Goal: Book appointment/travel/reservation

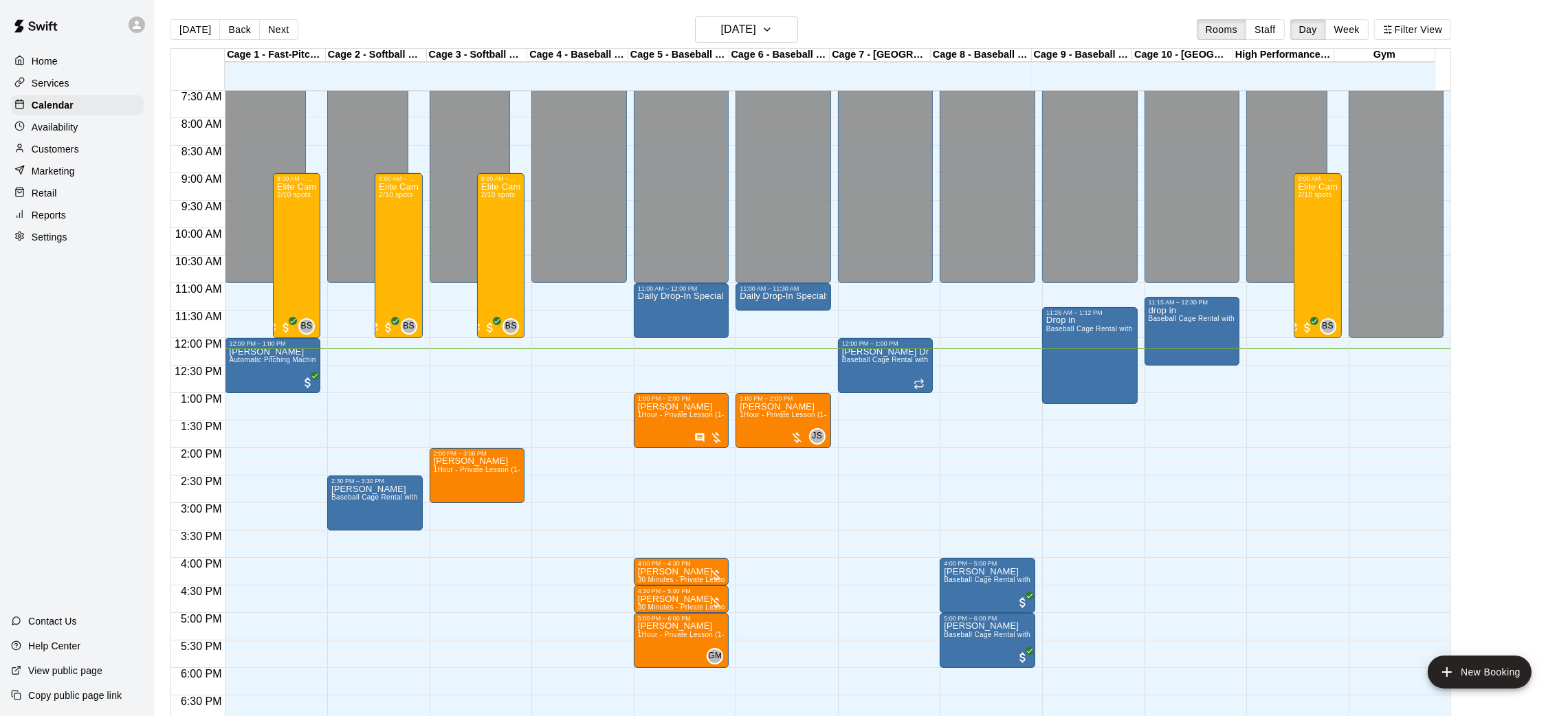
scroll to position [396, 0]
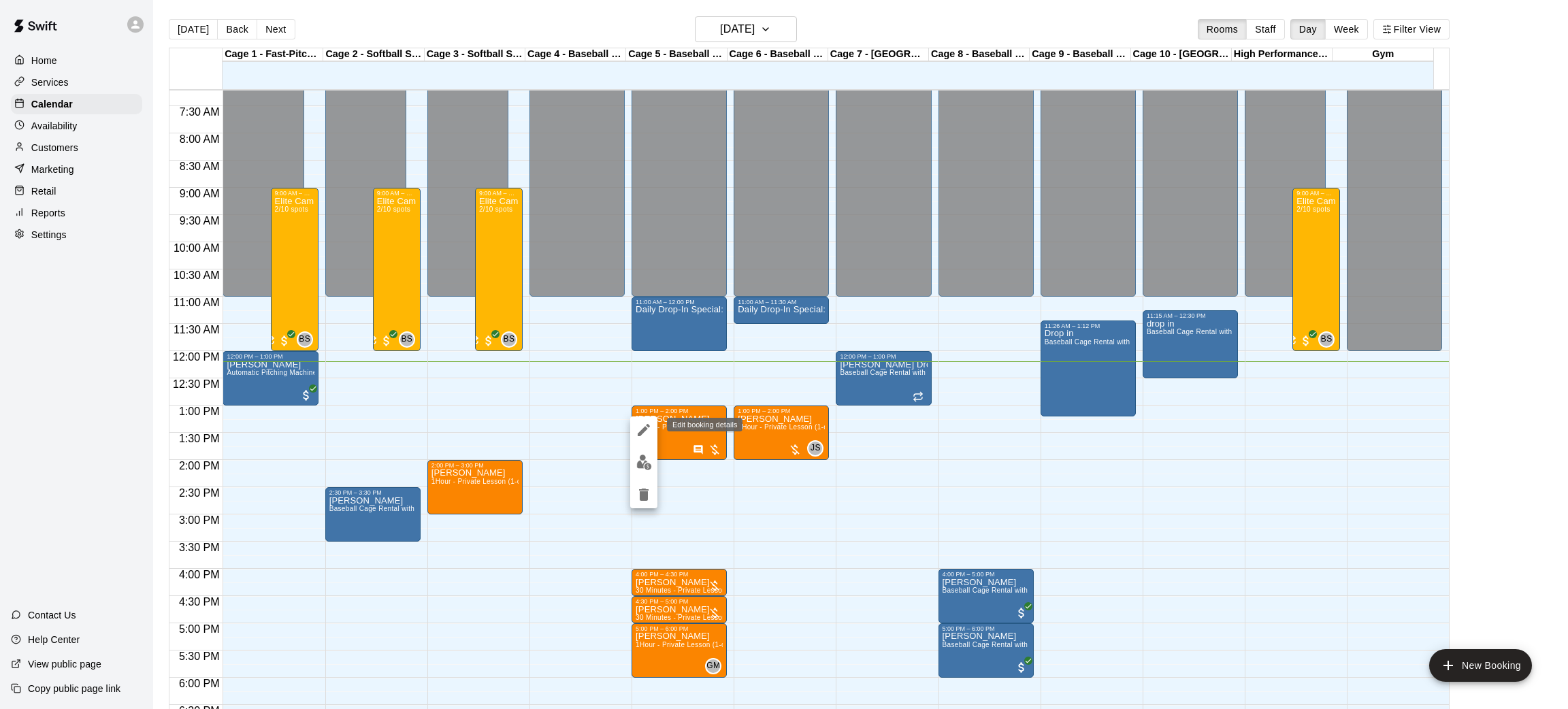
click at [638, 438] on button "edit" at bounding box center [644, 430] width 27 height 27
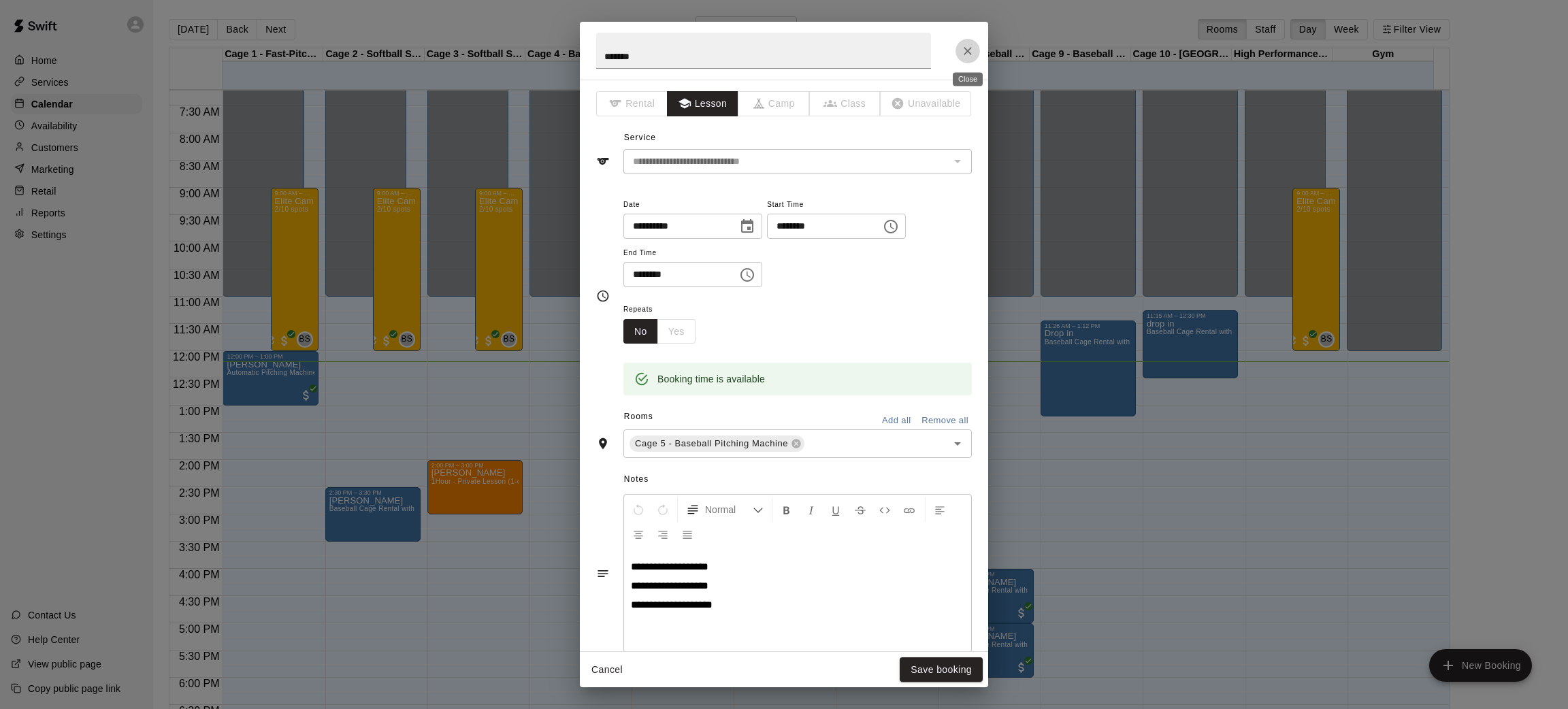
click at [966, 52] on icon "Close" at bounding box center [968, 51] width 9 height 9
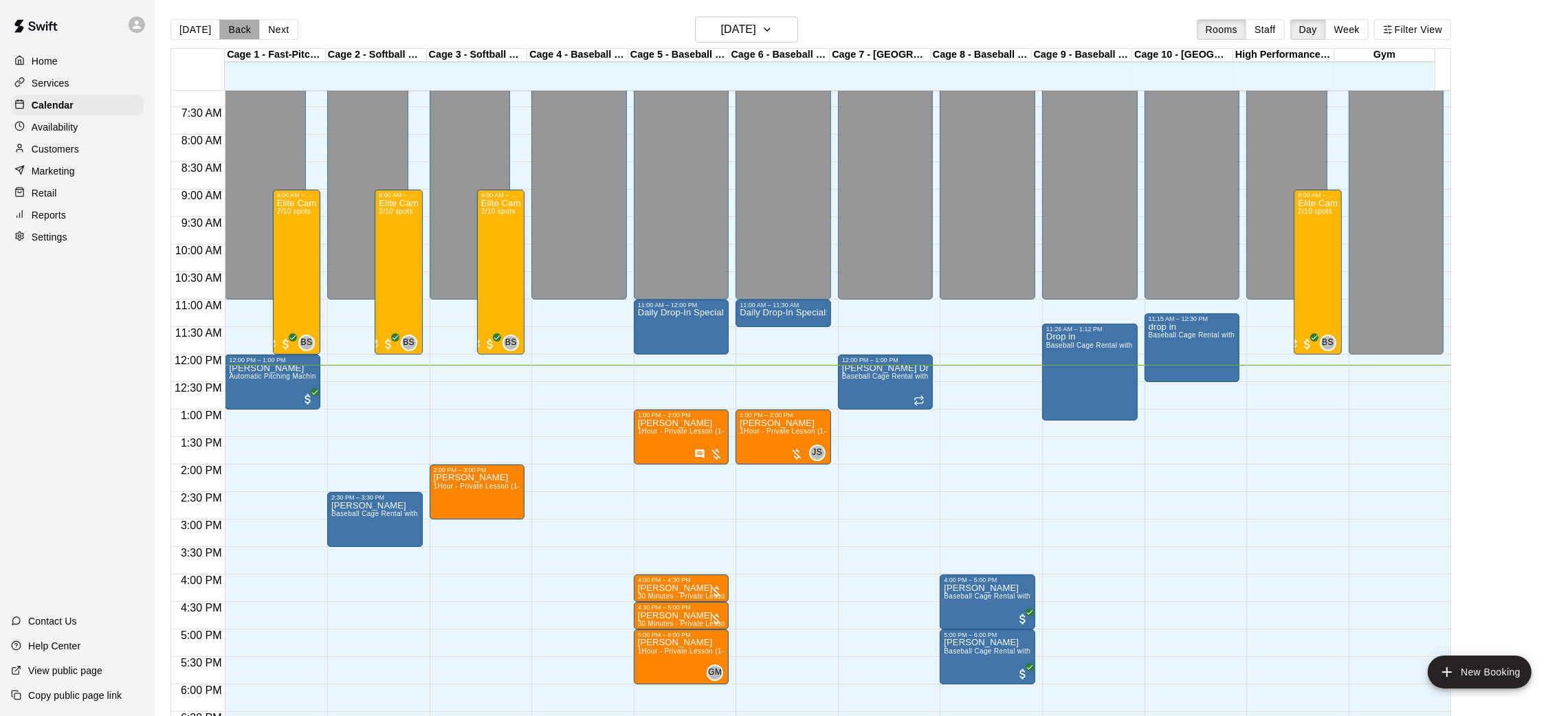
click at [232, 39] on button "Back" at bounding box center [239, 29] width 41 height 20
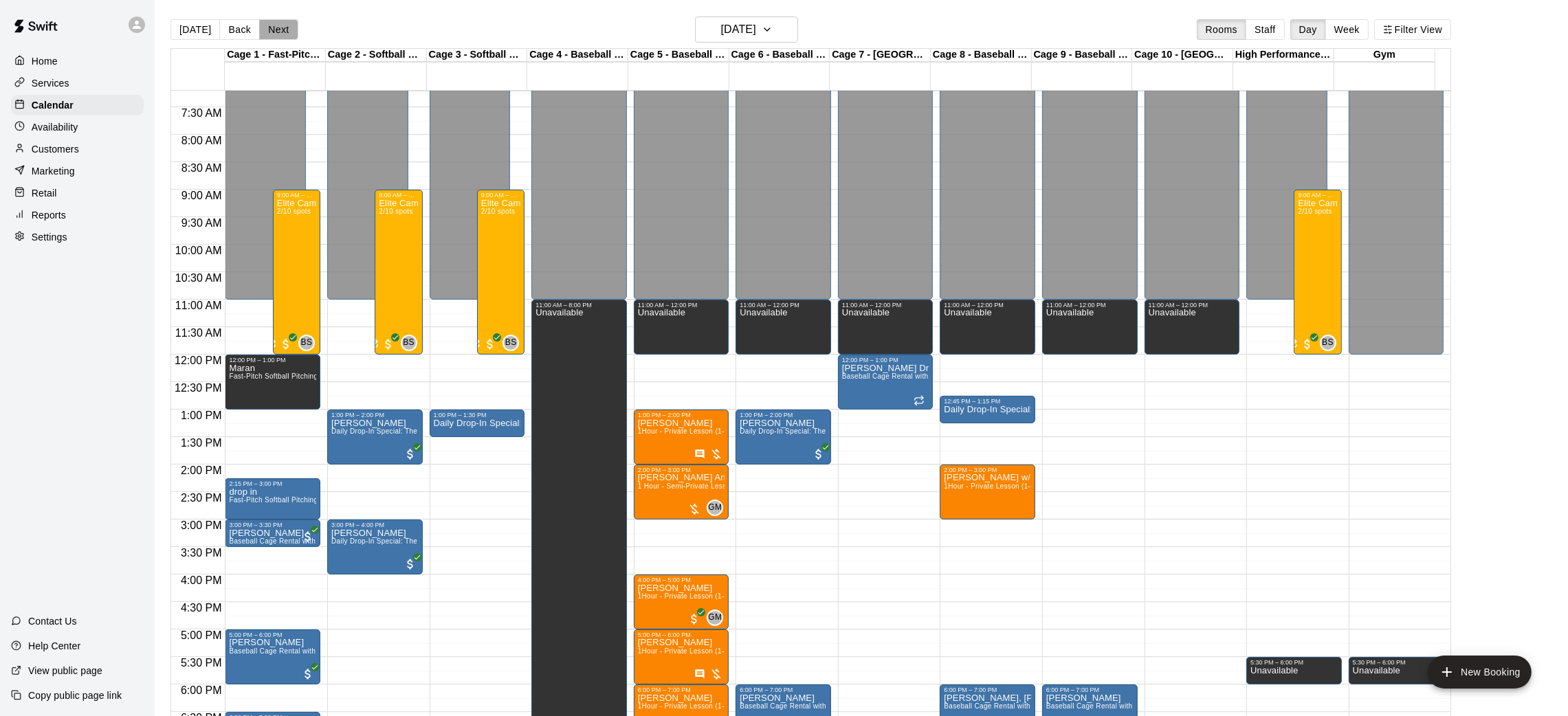
click at [278, 27] on button "Next" at bounding box center [278, 29] width 39 height 20
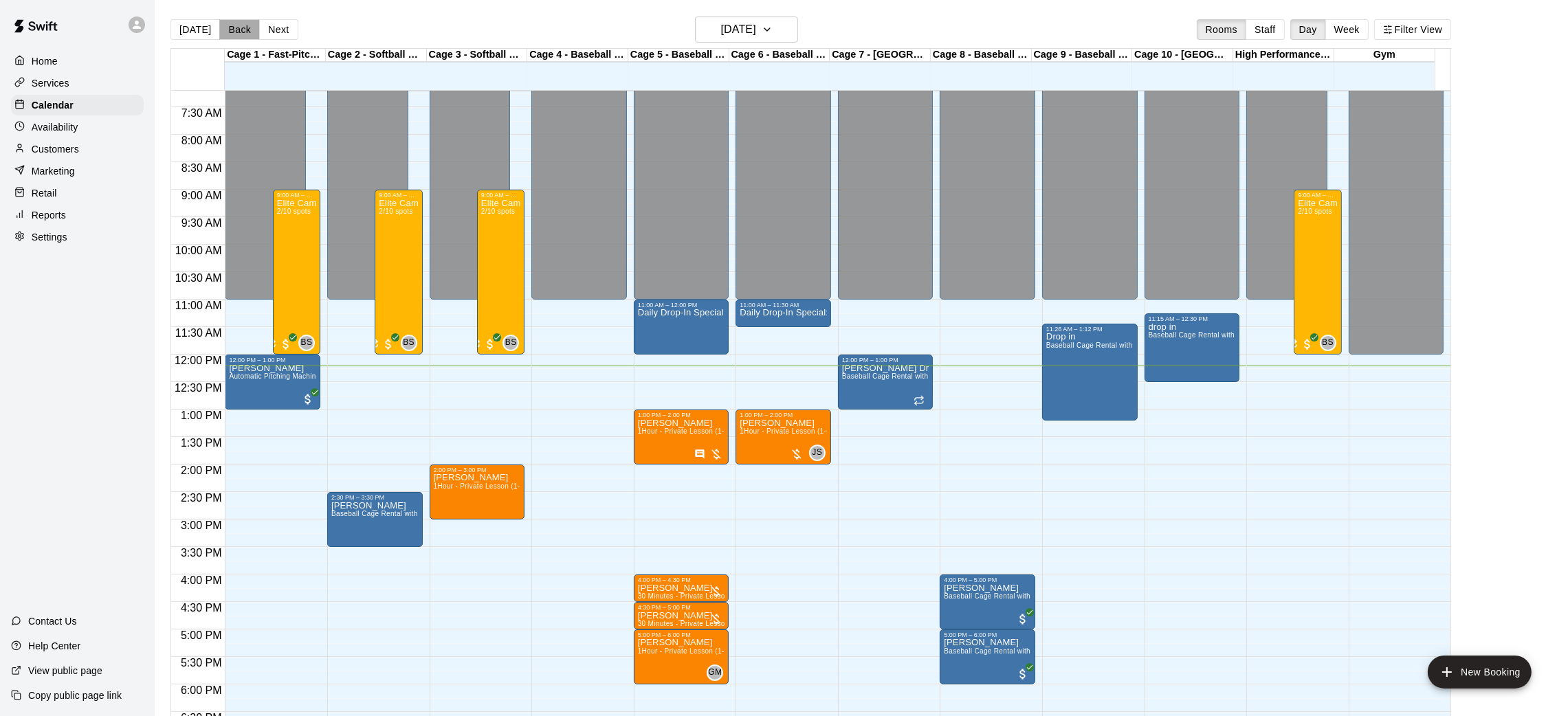
click at [235, 32] on button "Back" at bounding box center [239, 29] width 41 height 20
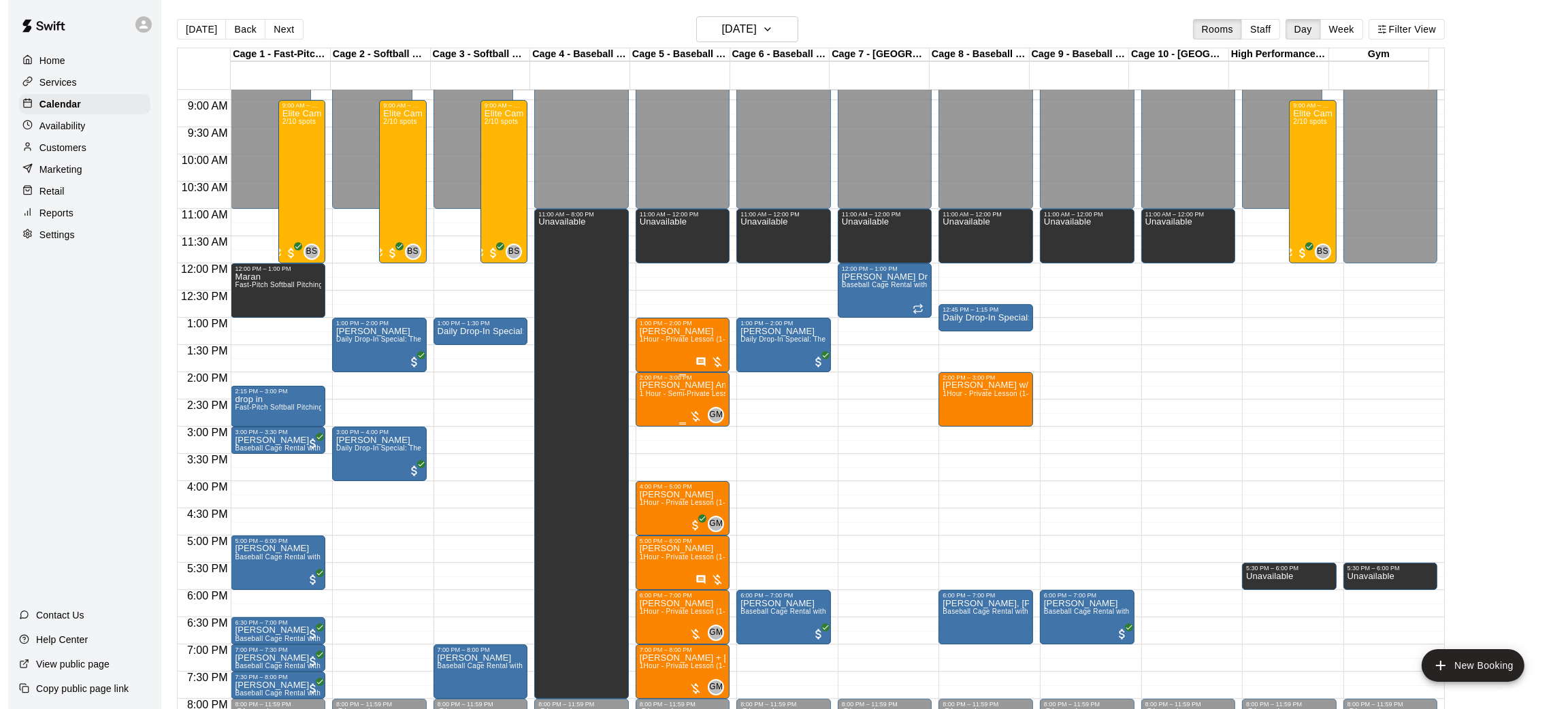
scroll to position [483, 0]
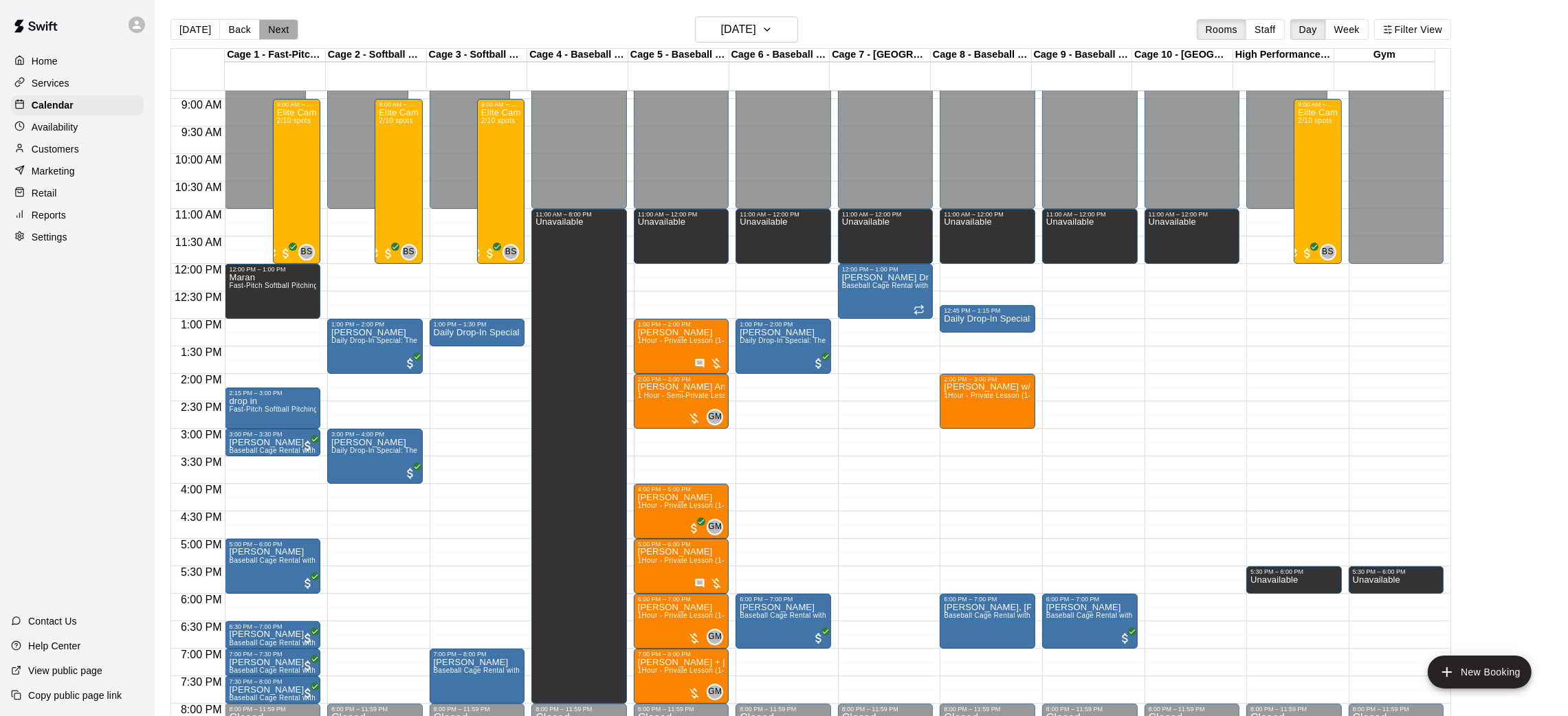
click at [290, 28] on button "Next" at bounding box center [278, 29] width 39 height 20
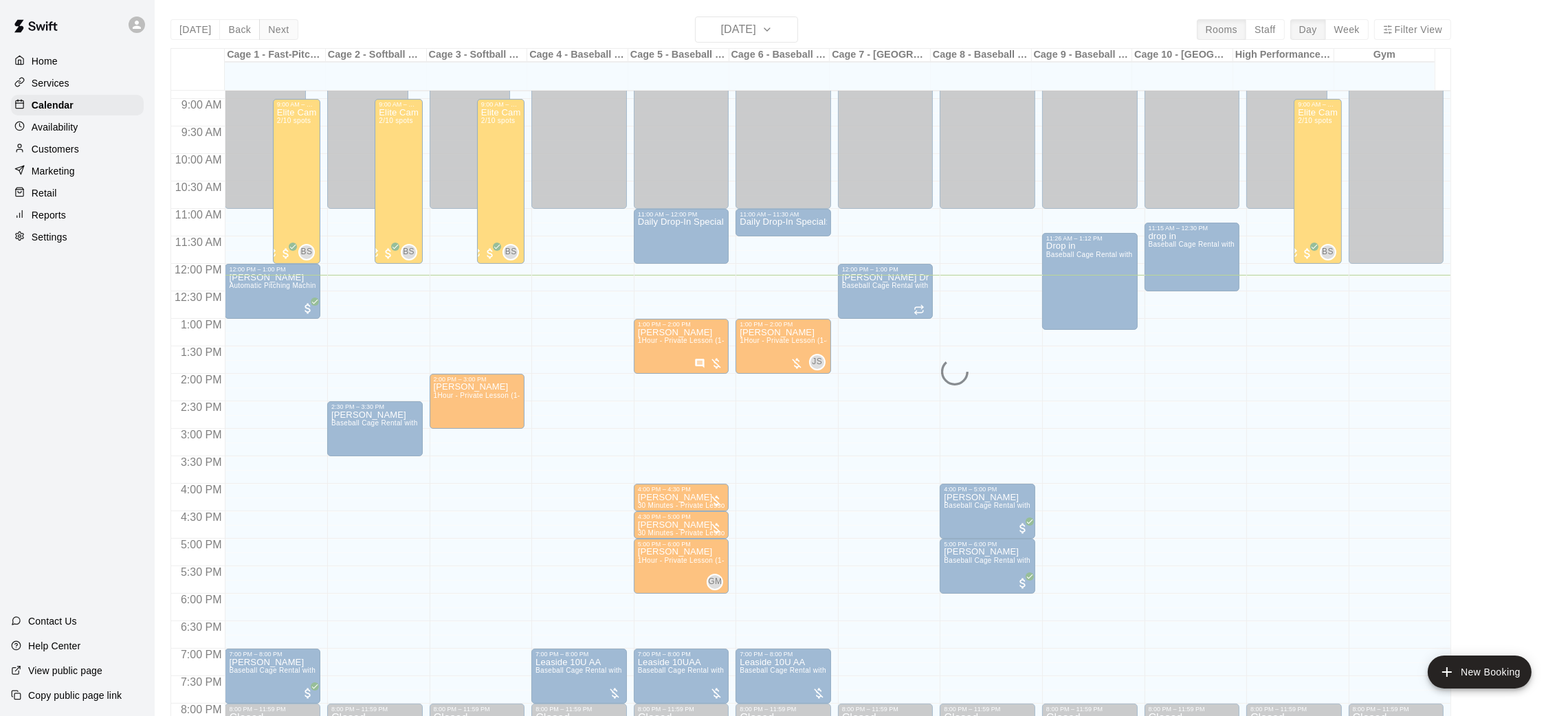
click at [290, 28] on div "[DATE] Back [DATE][DATE] Rooms Staff Day Week Filter View Cage 1 - Fast-Pitch M…" at bounding box center [811, 374] width 1281 height 716
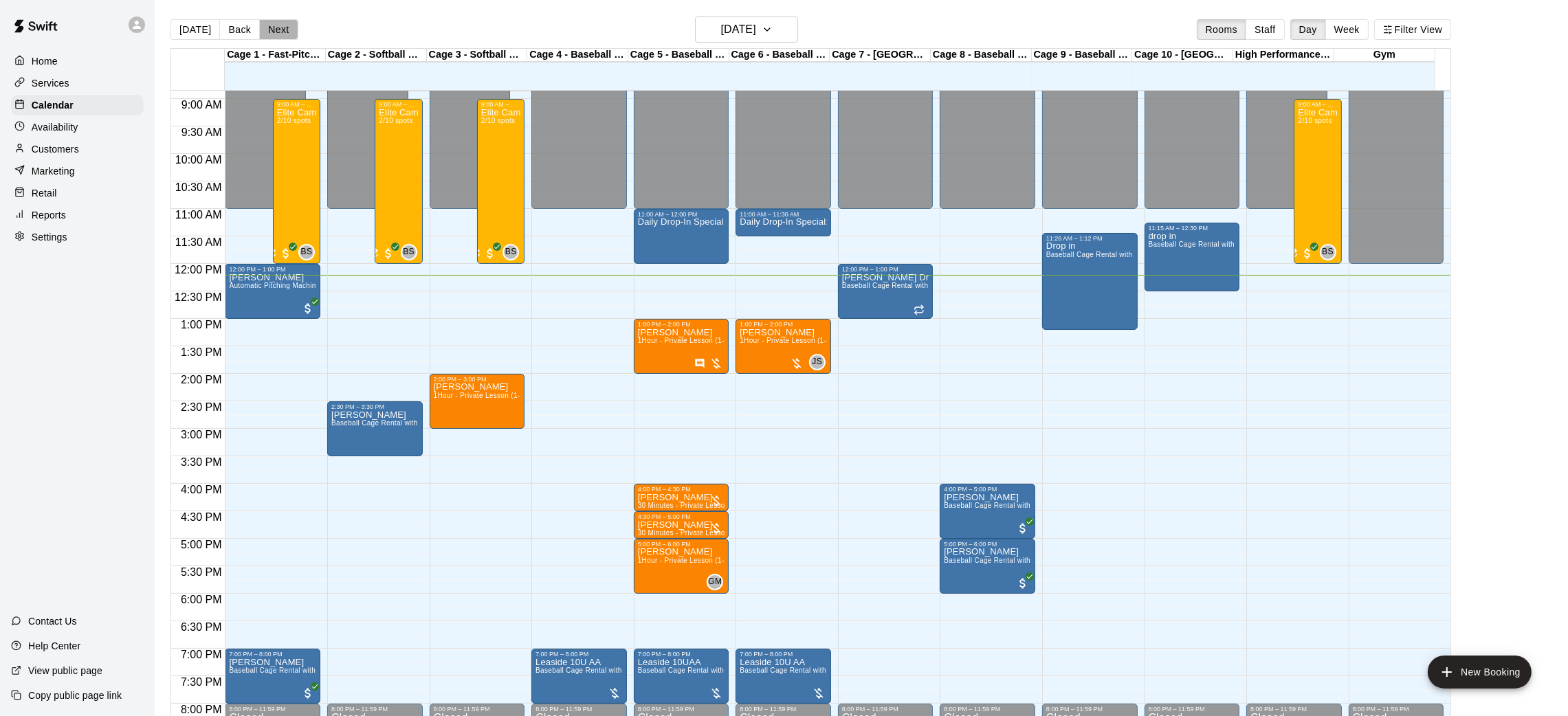
click at [275, 28] on button "Next" at bounding box center [278, 29] width 39 height 20
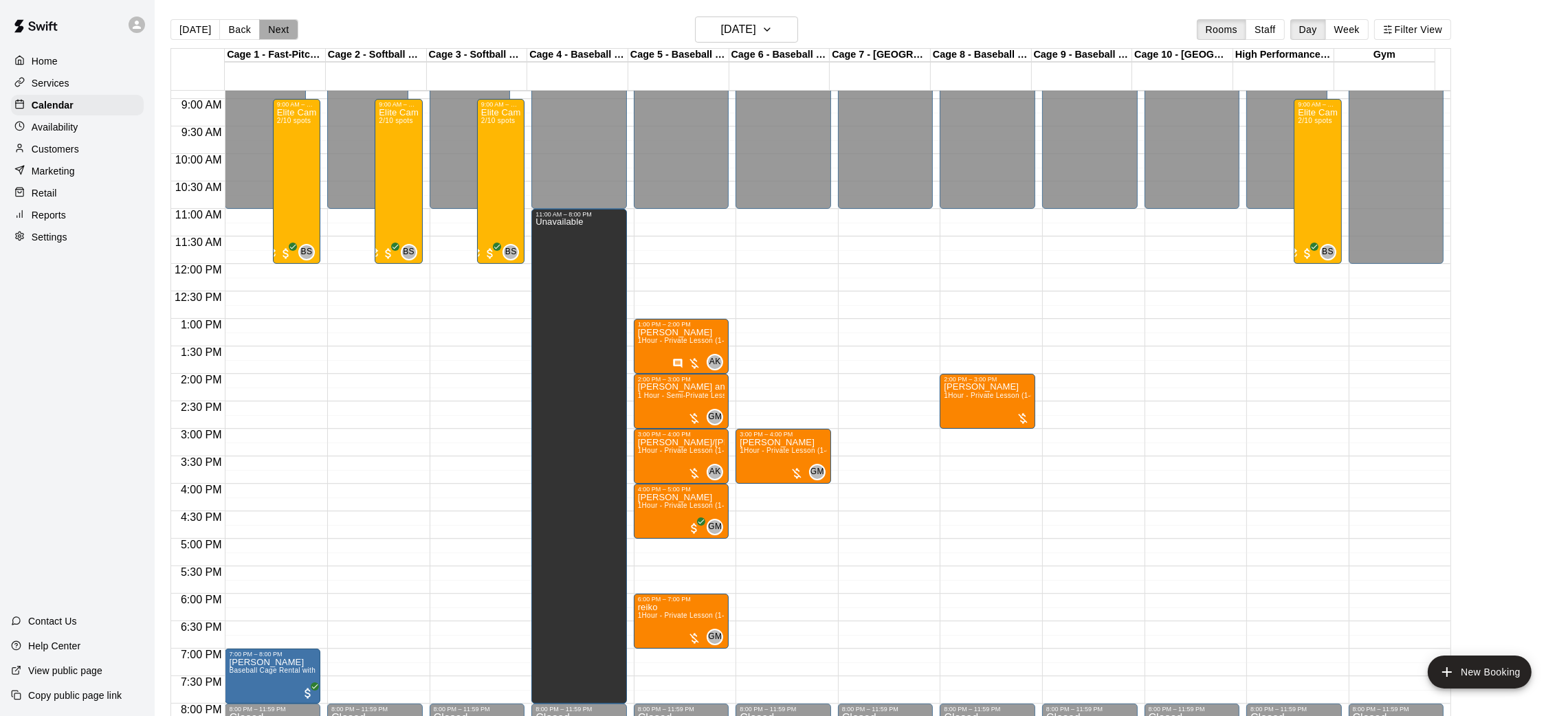
click at [281, 25] on button "Next" at bounding box center [278, 29] width 39 height 20
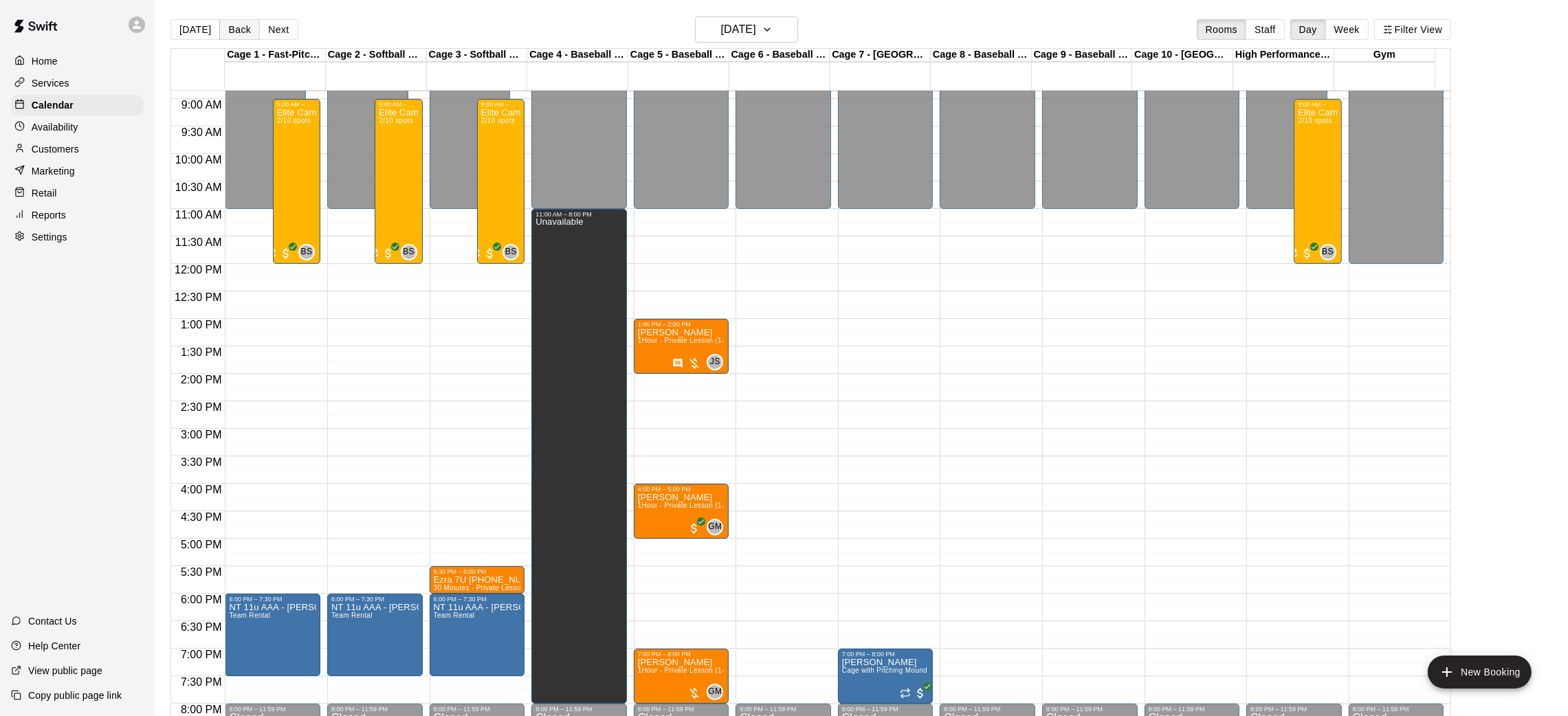
click at [230, 33] on button "Back" at bounding box center [239, 29] width 41 height 20
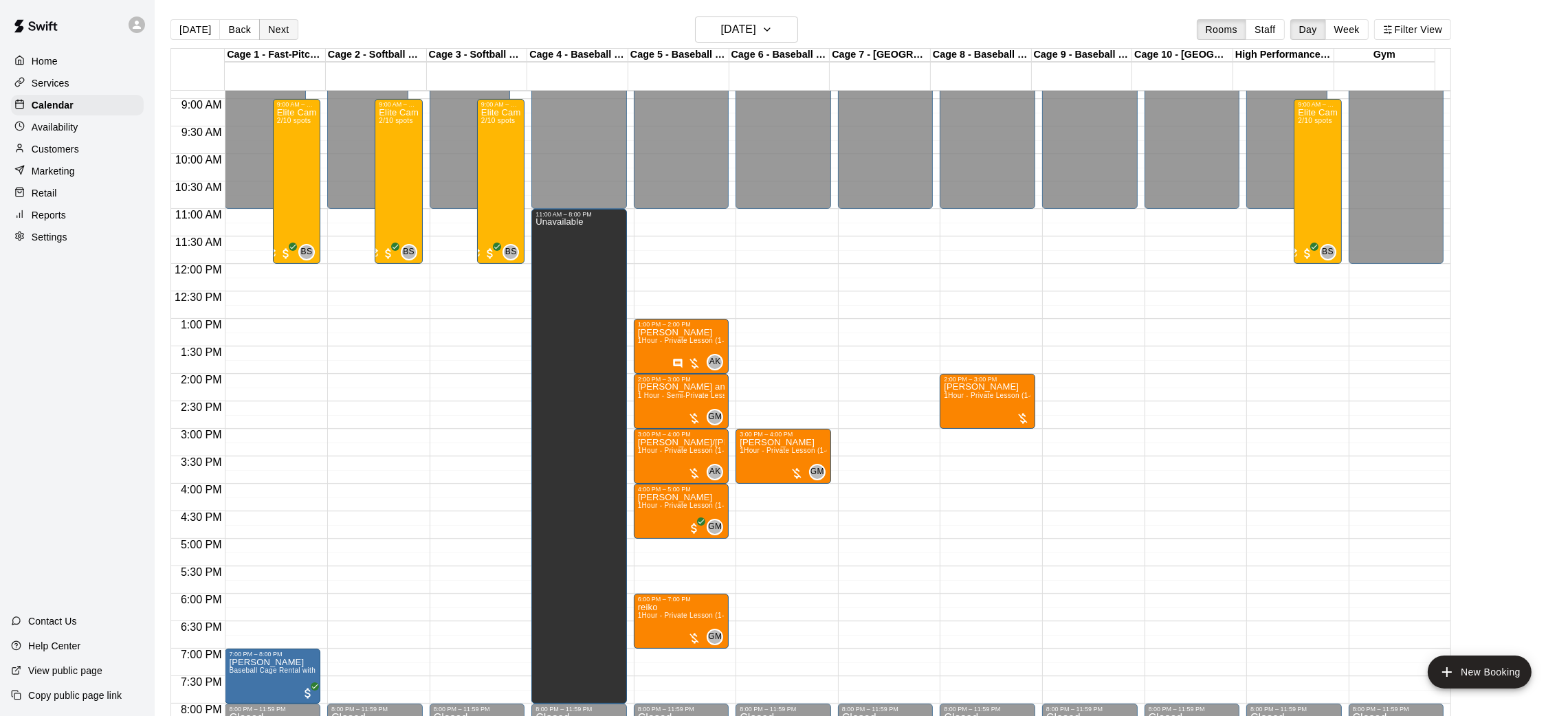
click at [287, 37] on button "Next" at bounding box center [278, 29] width 39 height 20
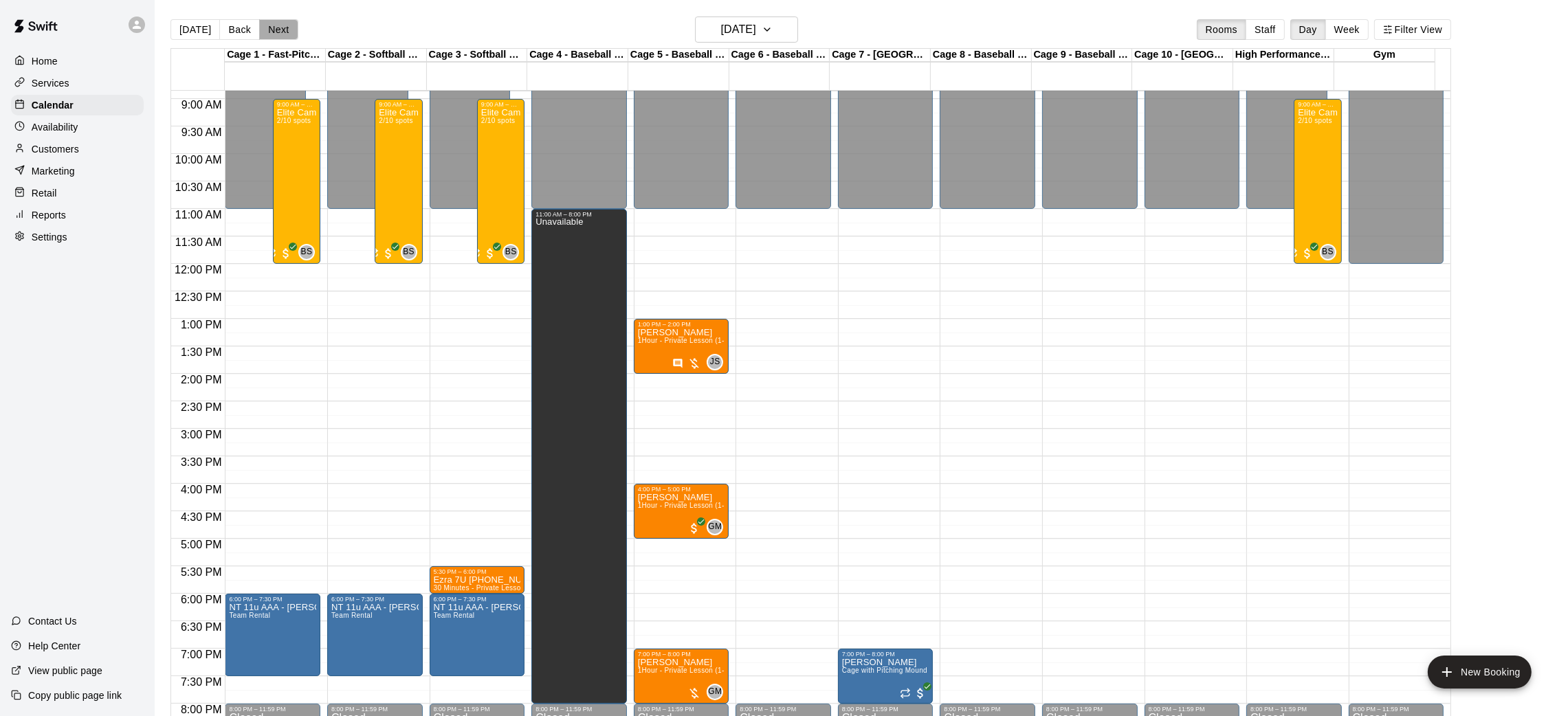
click at [287, 37] on button "Next" at bounding box center [278, 29] width 39 height 20
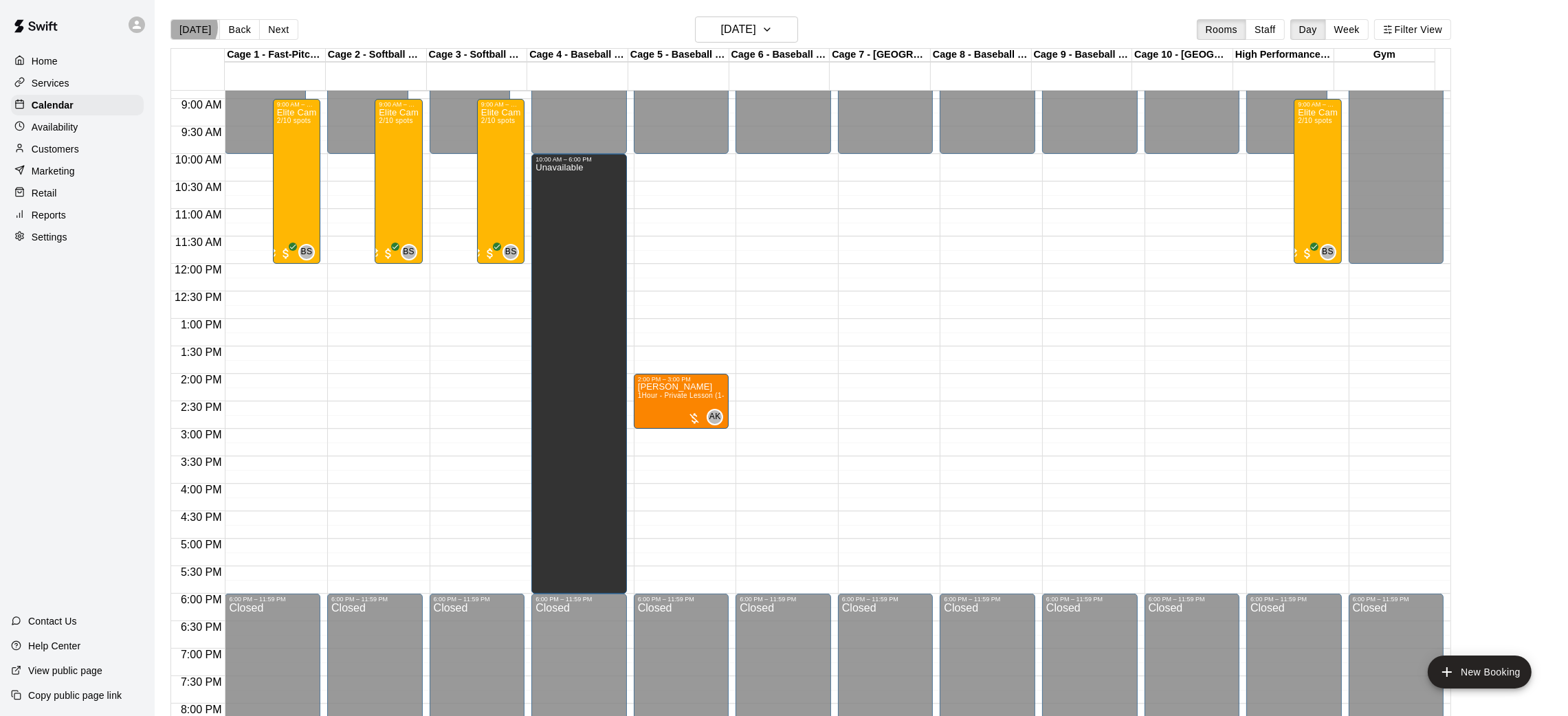
click at [188, 27] on button "[DATE]" at bounding box center [195, 29] width 49 height 20
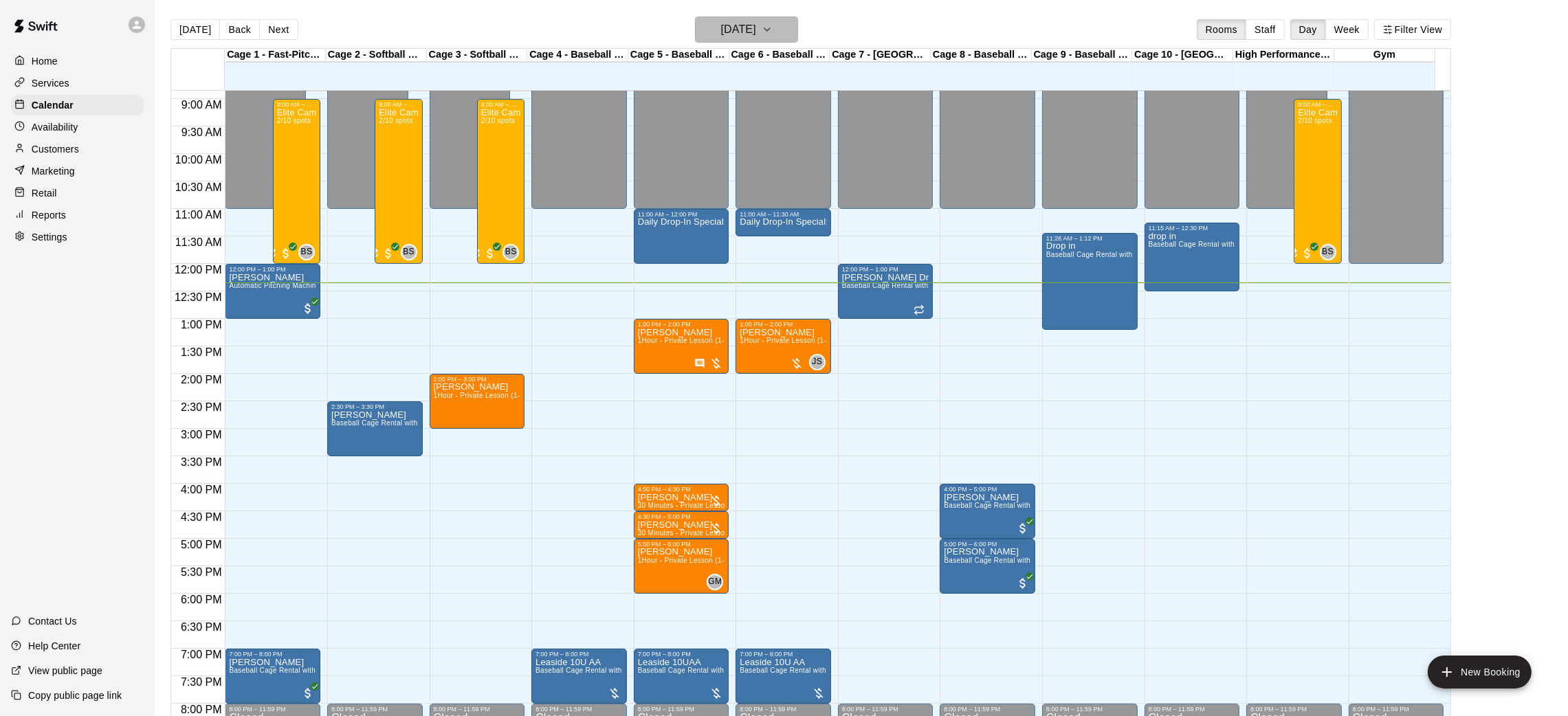
click at [723, 41] on button "[DATE]" at bounding box center [746, 29] width 103 height 26
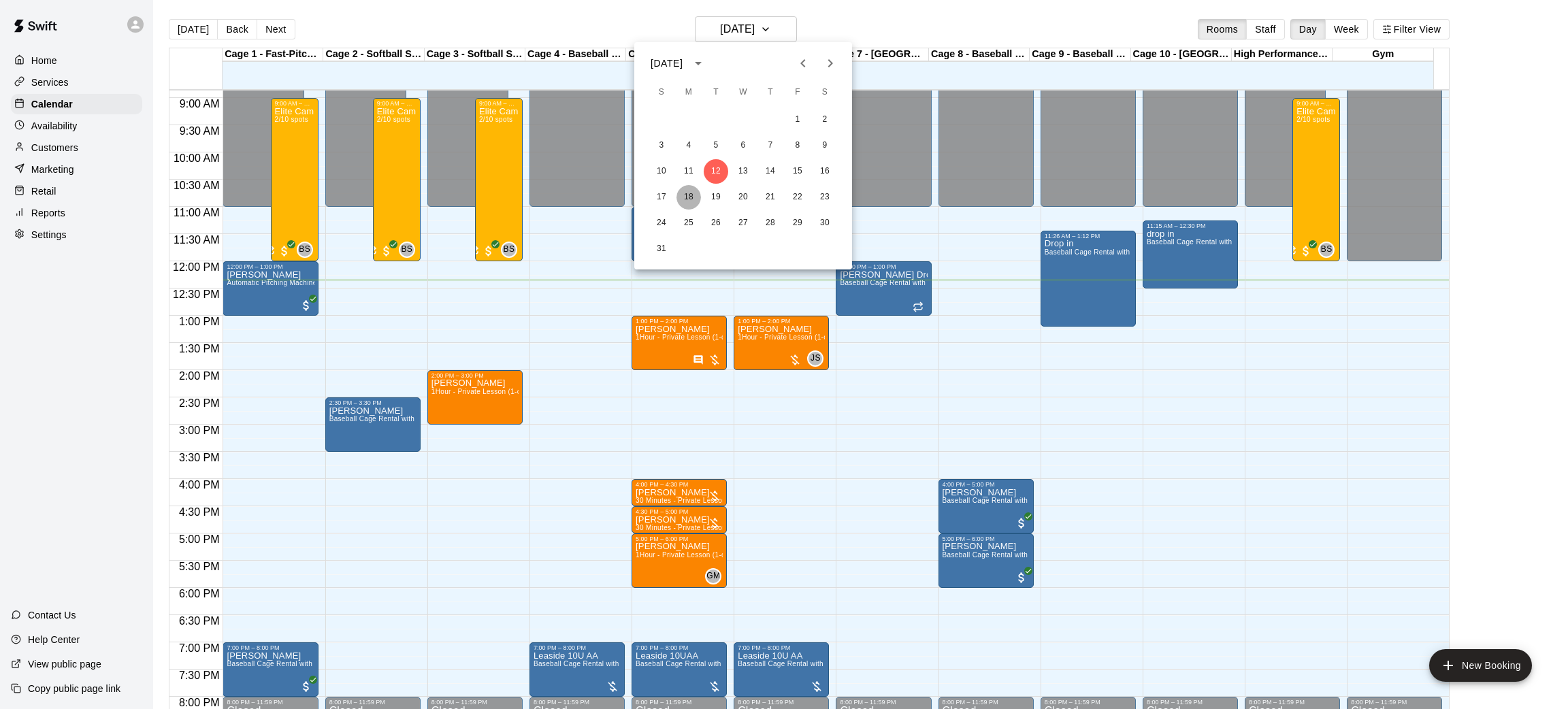
click at [688, 196] on button "18" at bounding box center [689, 198] width 25 height 25
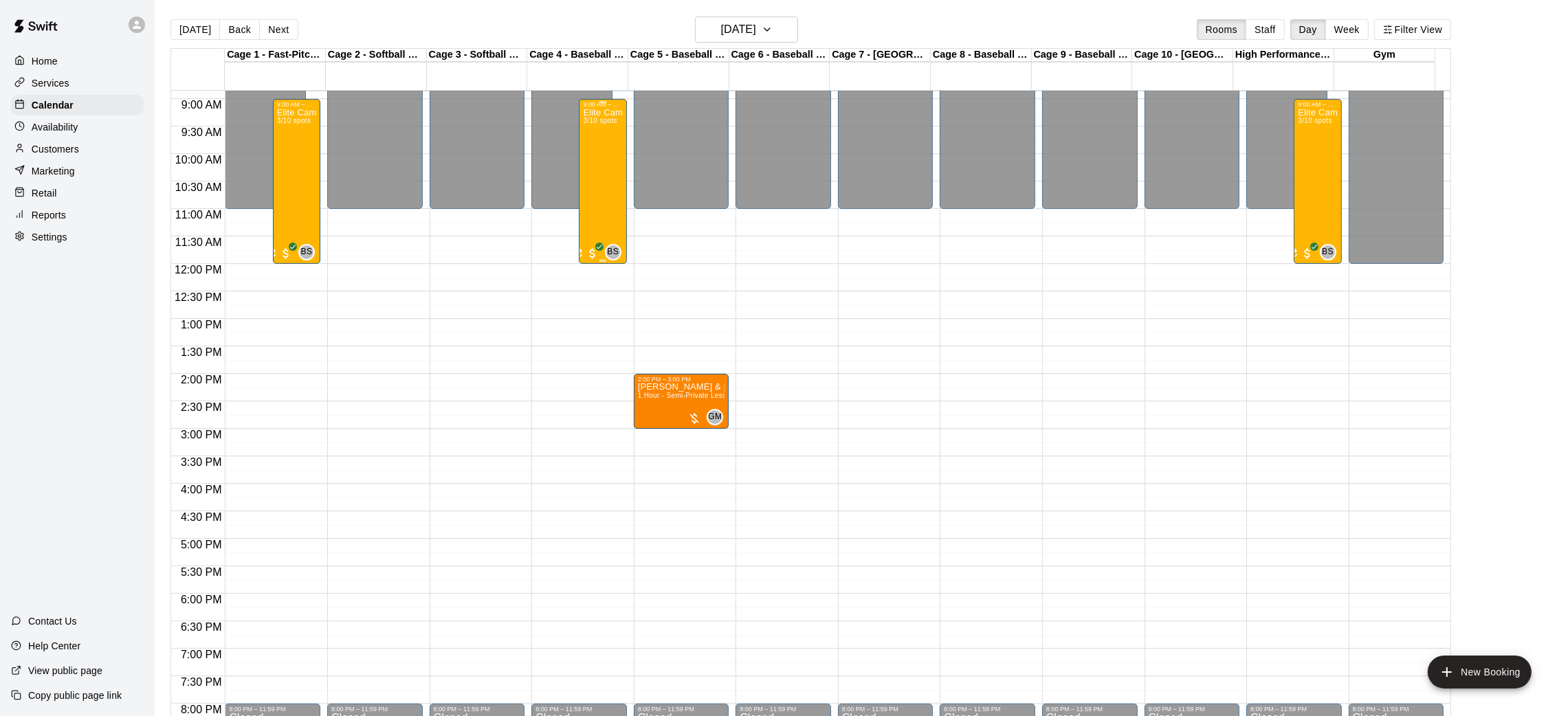
click at [595, 190] on div "Elite Camp-half Day 3/10 spots" at bounding box center [603, 465] width 39 height 716
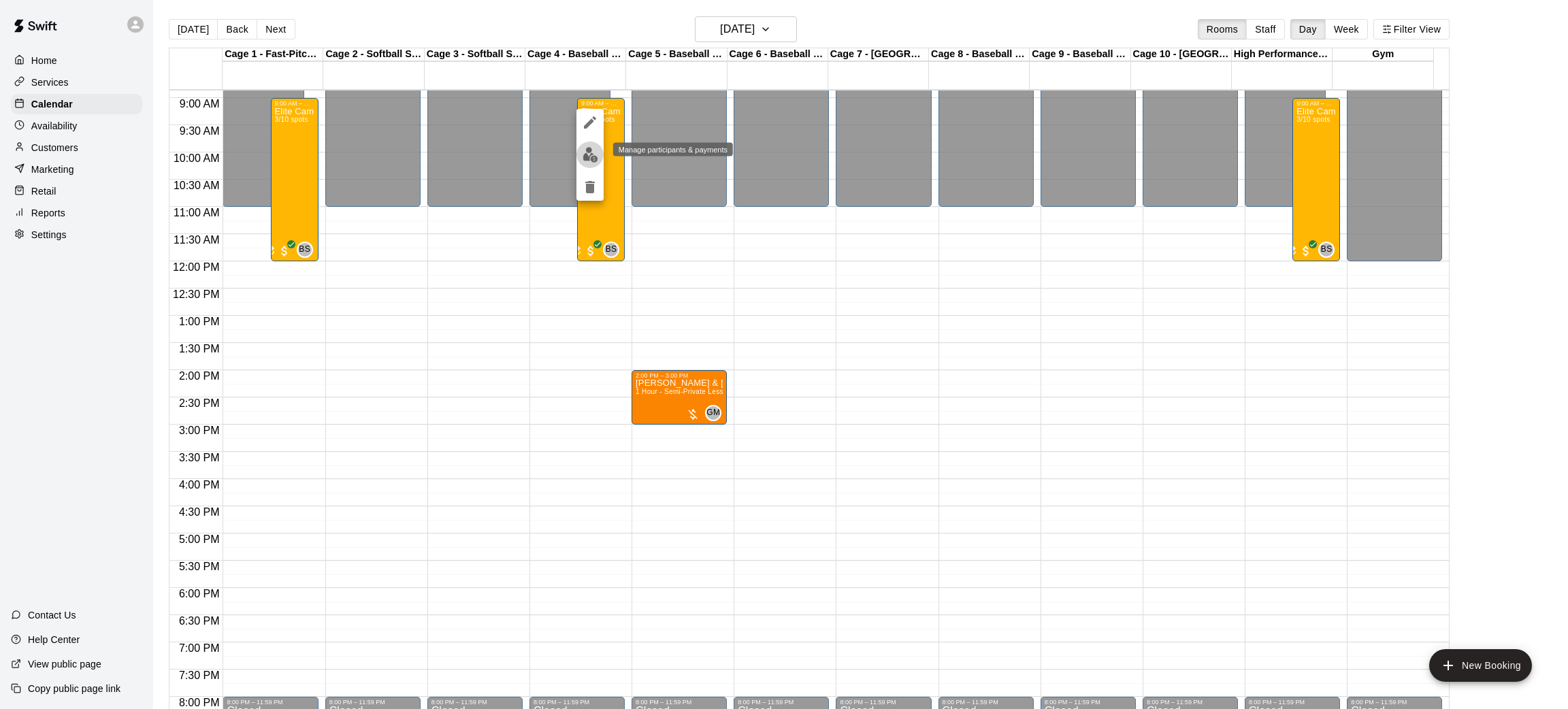
click at [587, 145] on button "edit" at bounding box center [590, 155] width 27 height 27
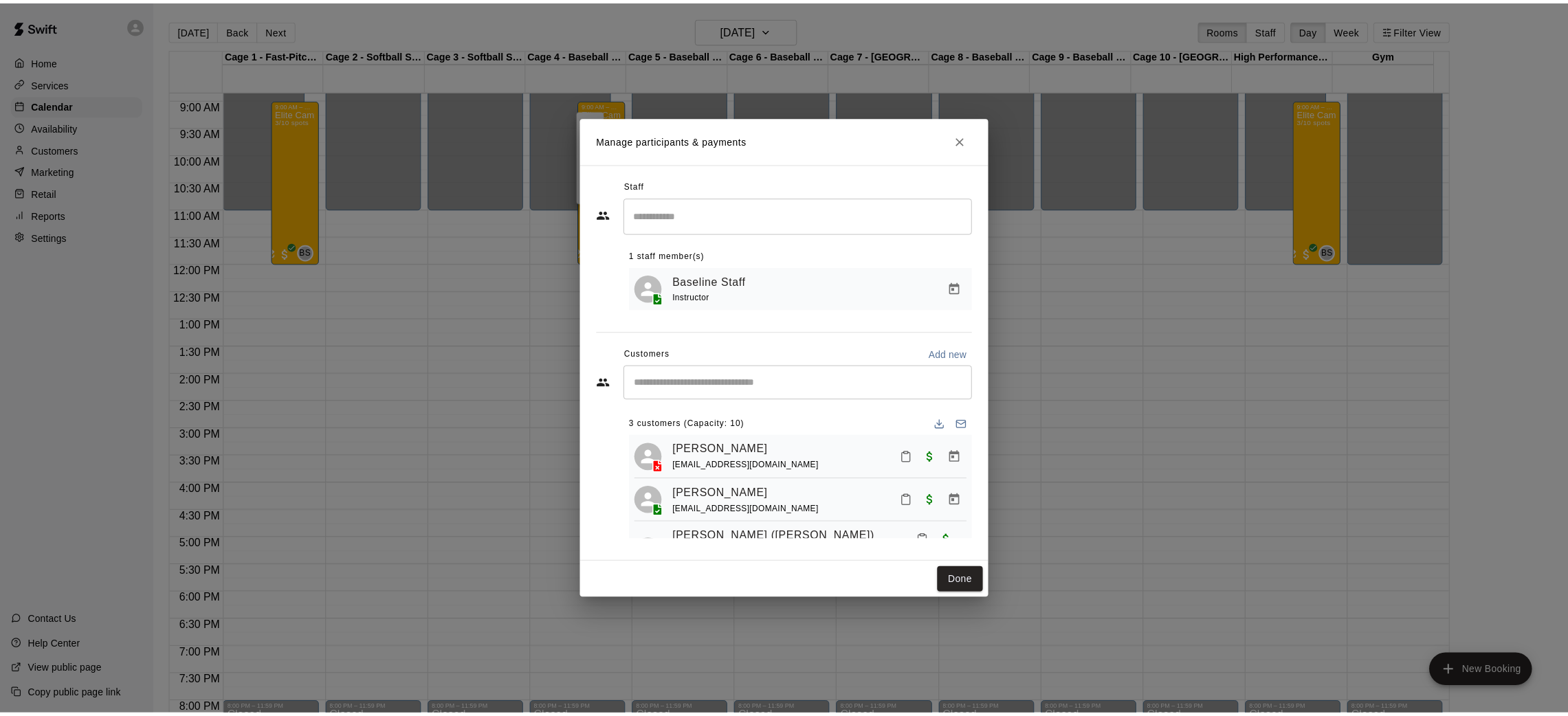
scroll to position [37, 0]
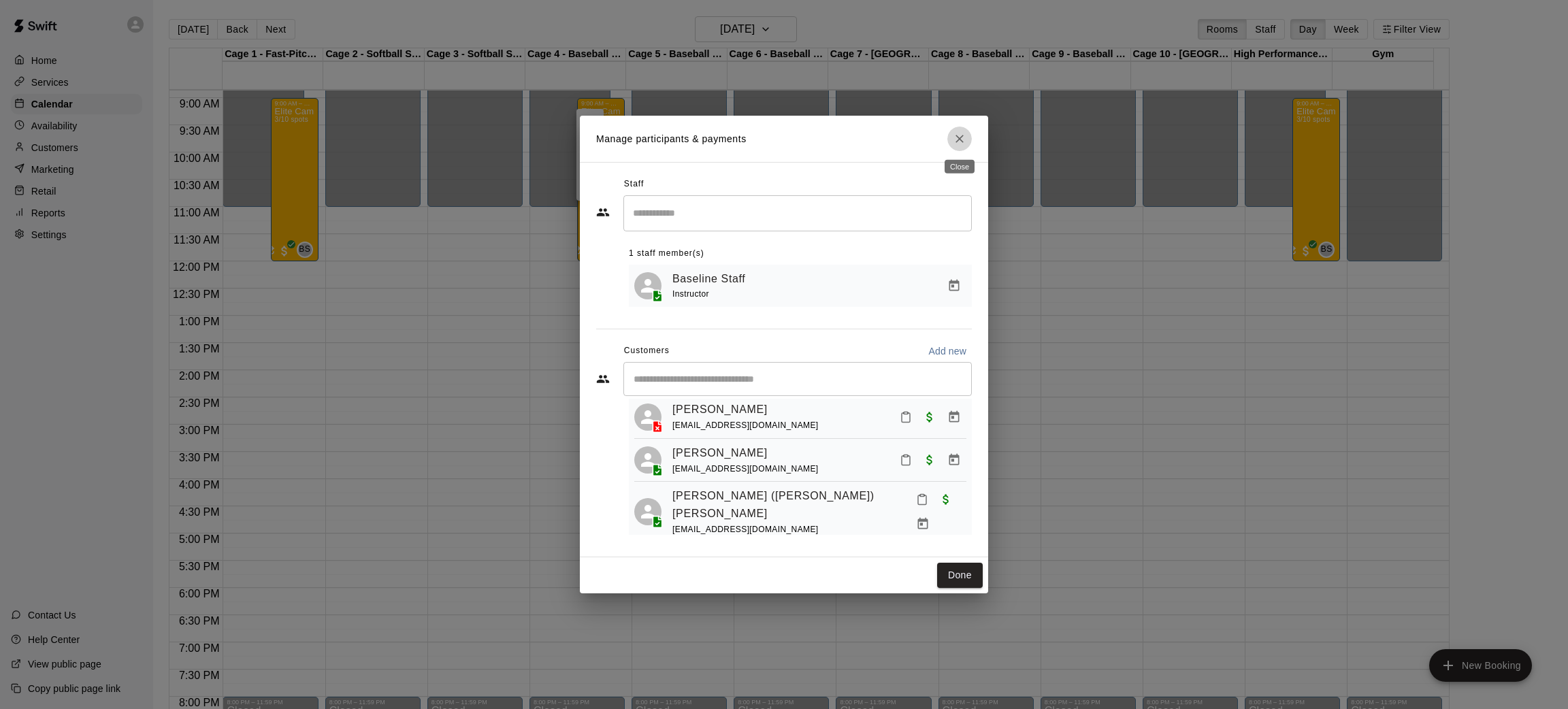
click at [961, 137] on icon "Close" at bounding box center [959, 138] width 9 height 9
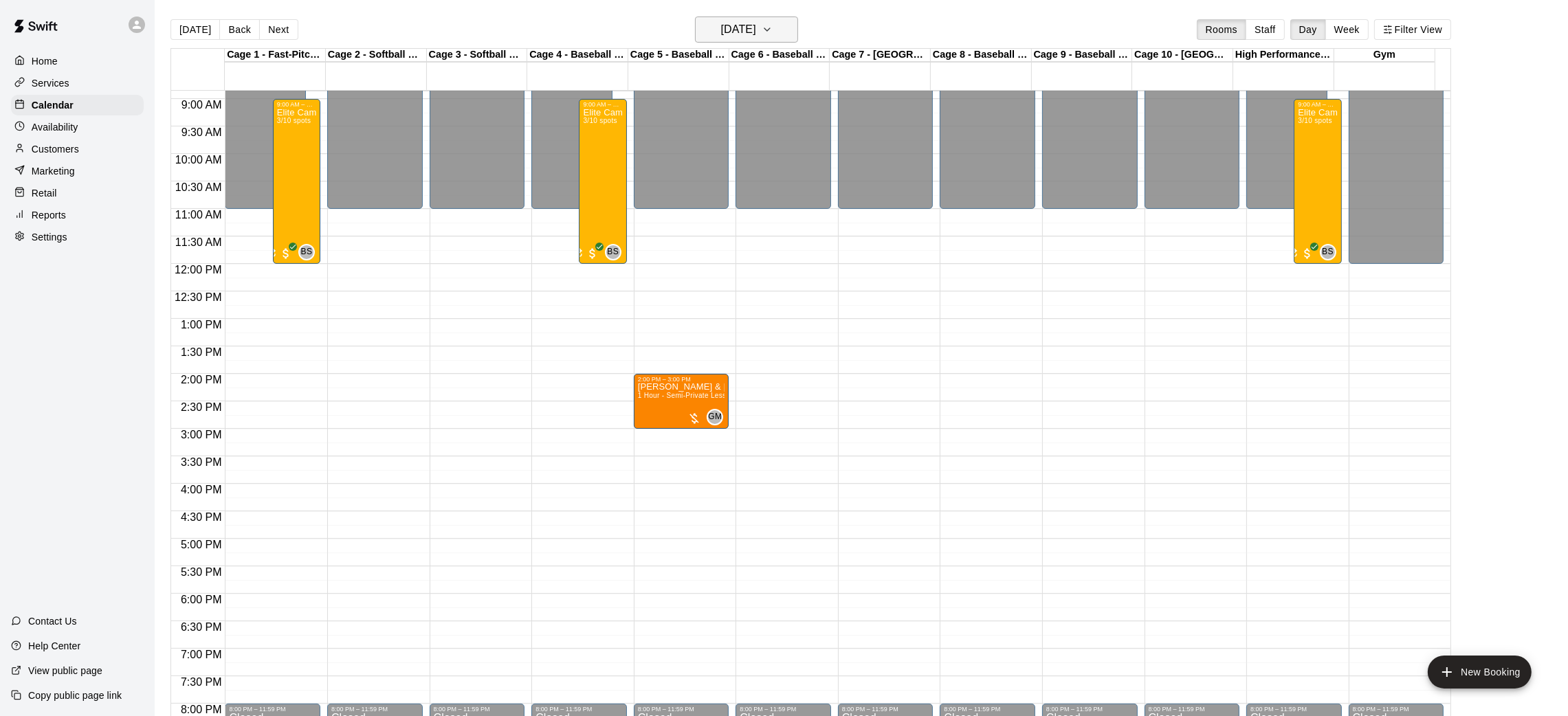
drag, startPoint x: 723, startPoint y: 16, endPoint x: 729, endPoint y: 28, distance: 13.4
click at [729, 28] on main "[DATE] Back [DATE][DATE] Rooms Staff Day Week Filter View Cage 1 - Fast-Pitch M…" at bounding box center [862, 369] width 1414 height 738
click at [729, 28] on h6 "[DATE]" at bounding box center [738, 30] width 35 height 19
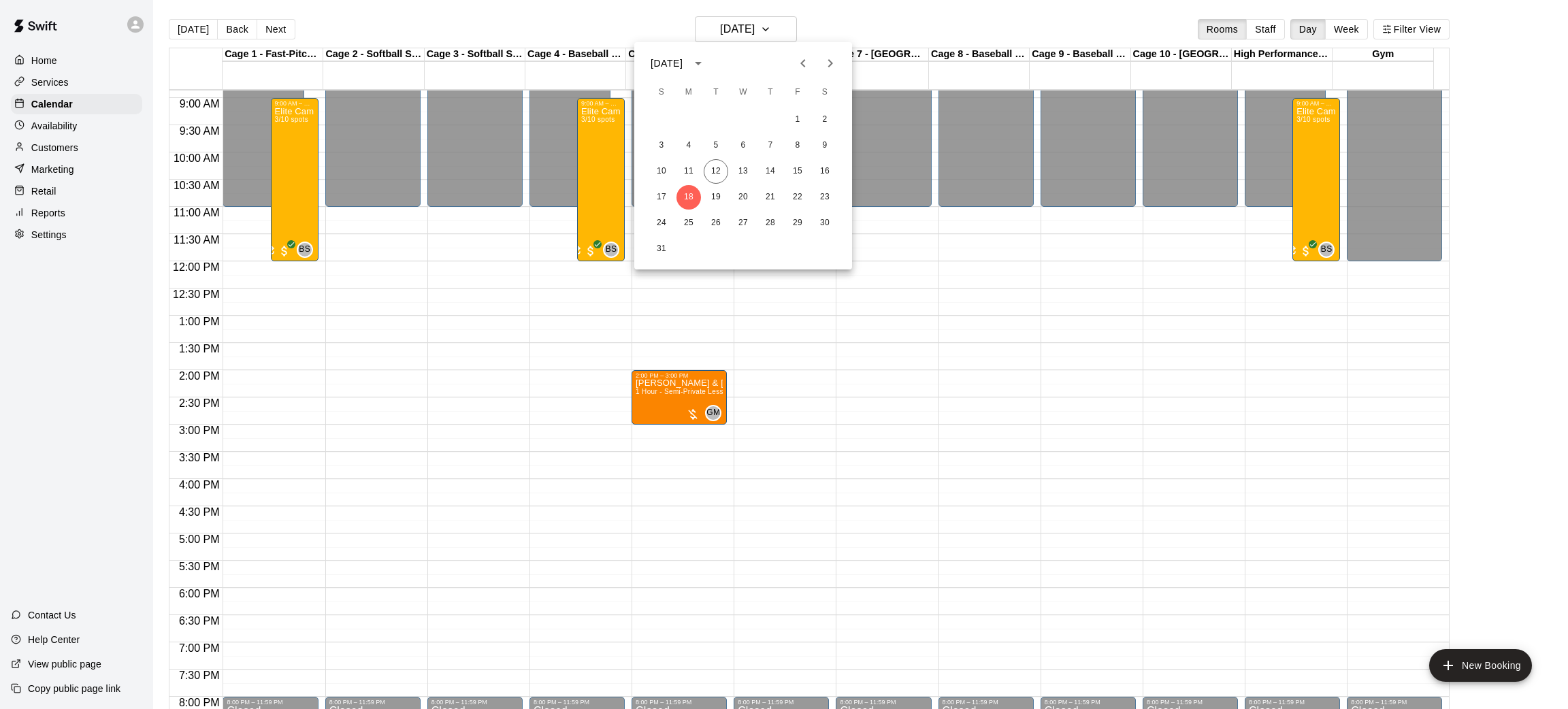
click at [749, 32] on div at bounding box center [784, 354] width 1568 height 709
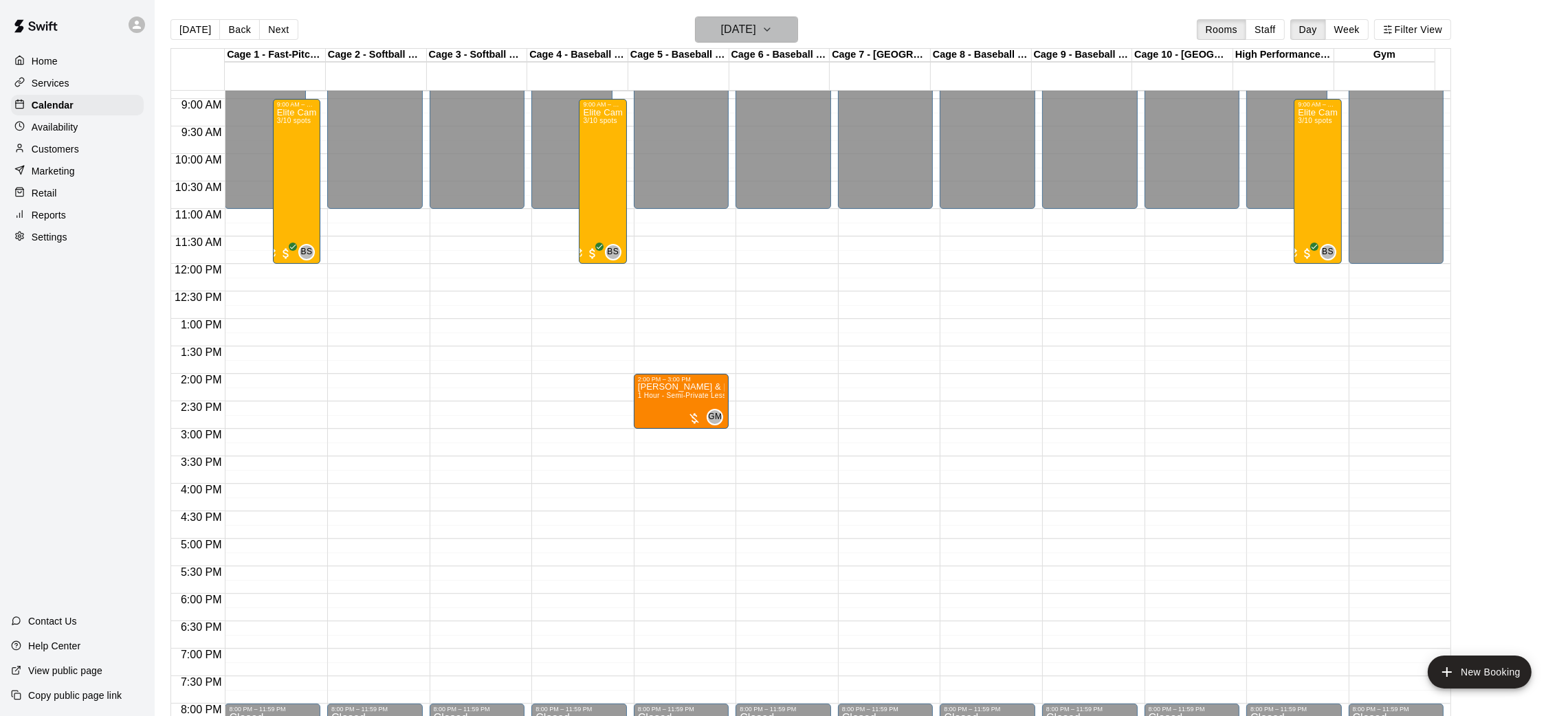
click at [746, 25] on h6 "[DATE]" at bounding box center [738, 30] width 35 height 19
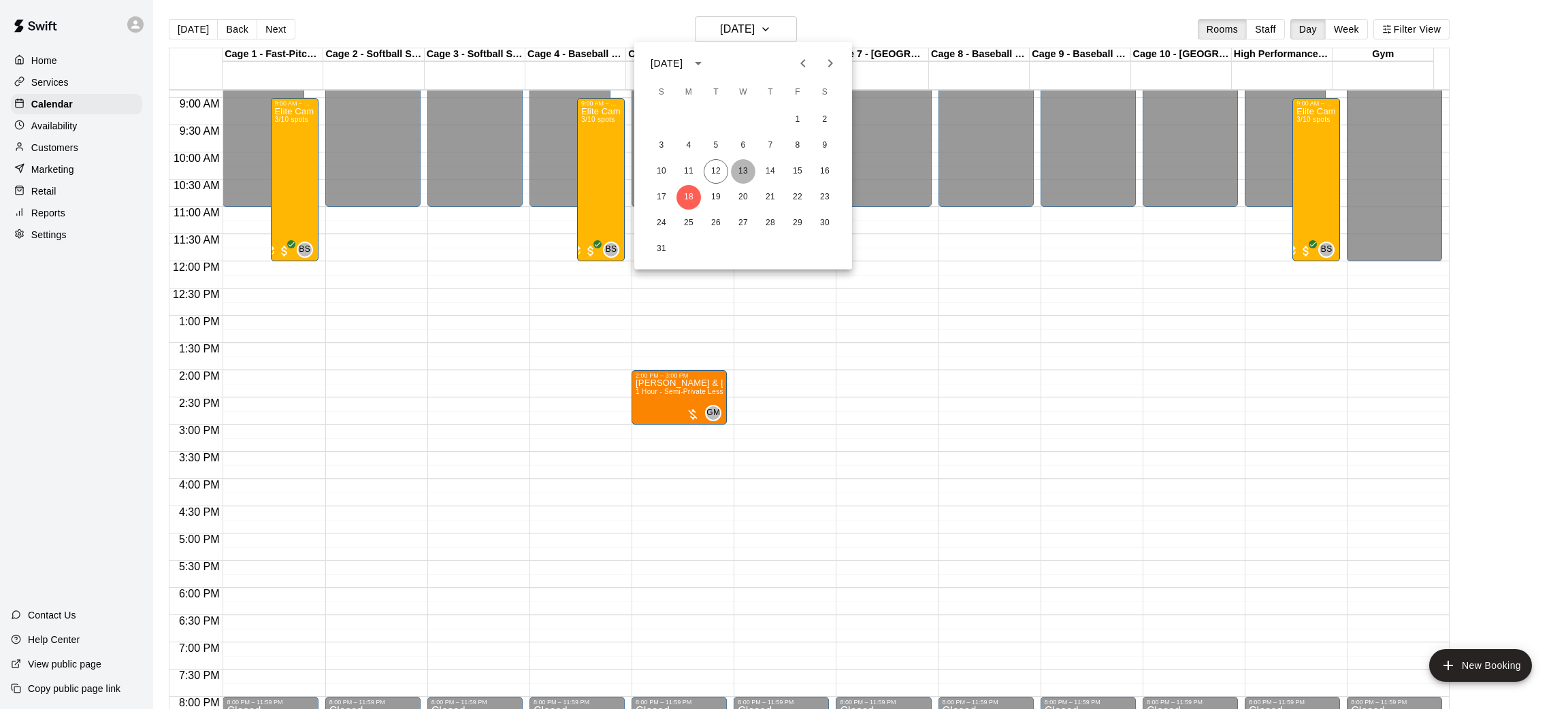
click at [737, 168] on button "13" at bounding box center [743, 172] width 25 height 25
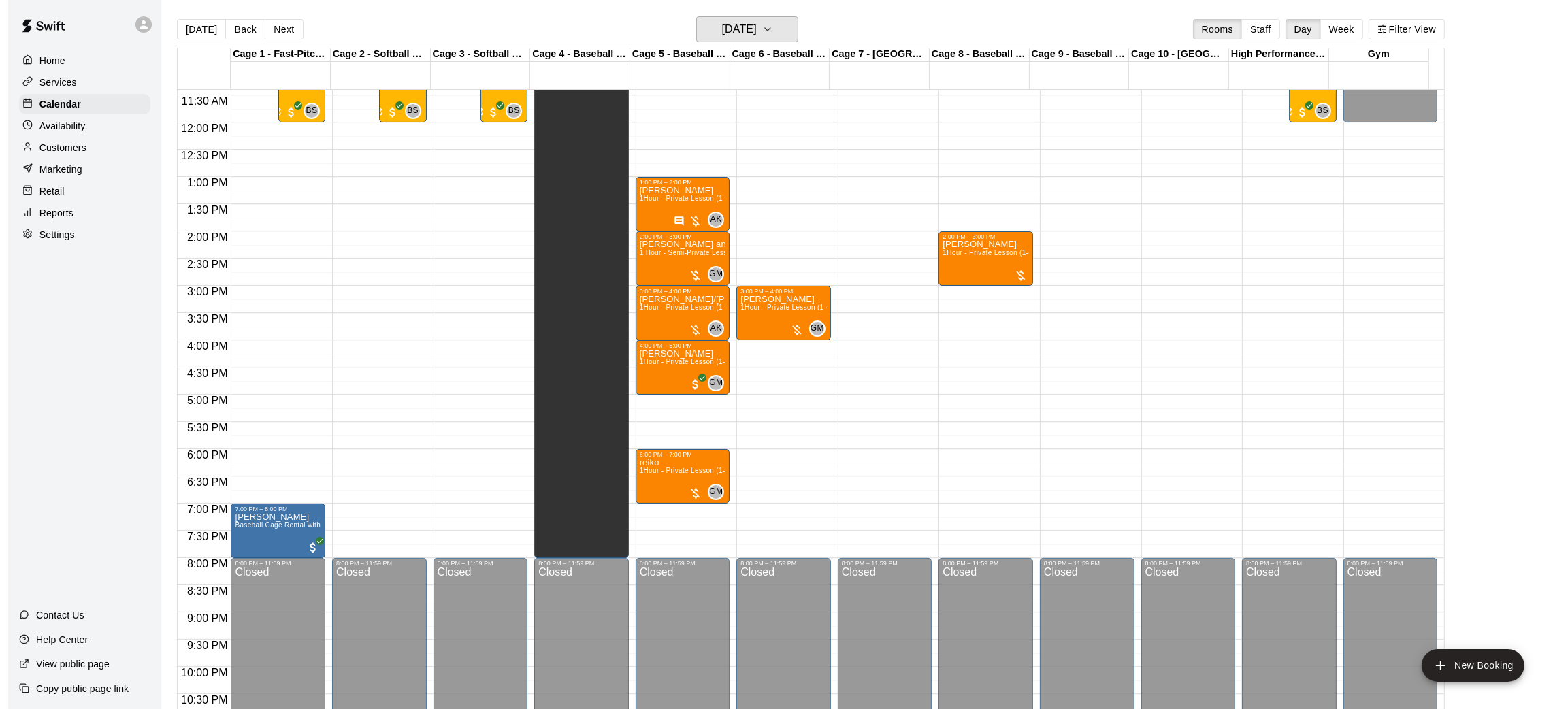
scroll to position [626, 0]
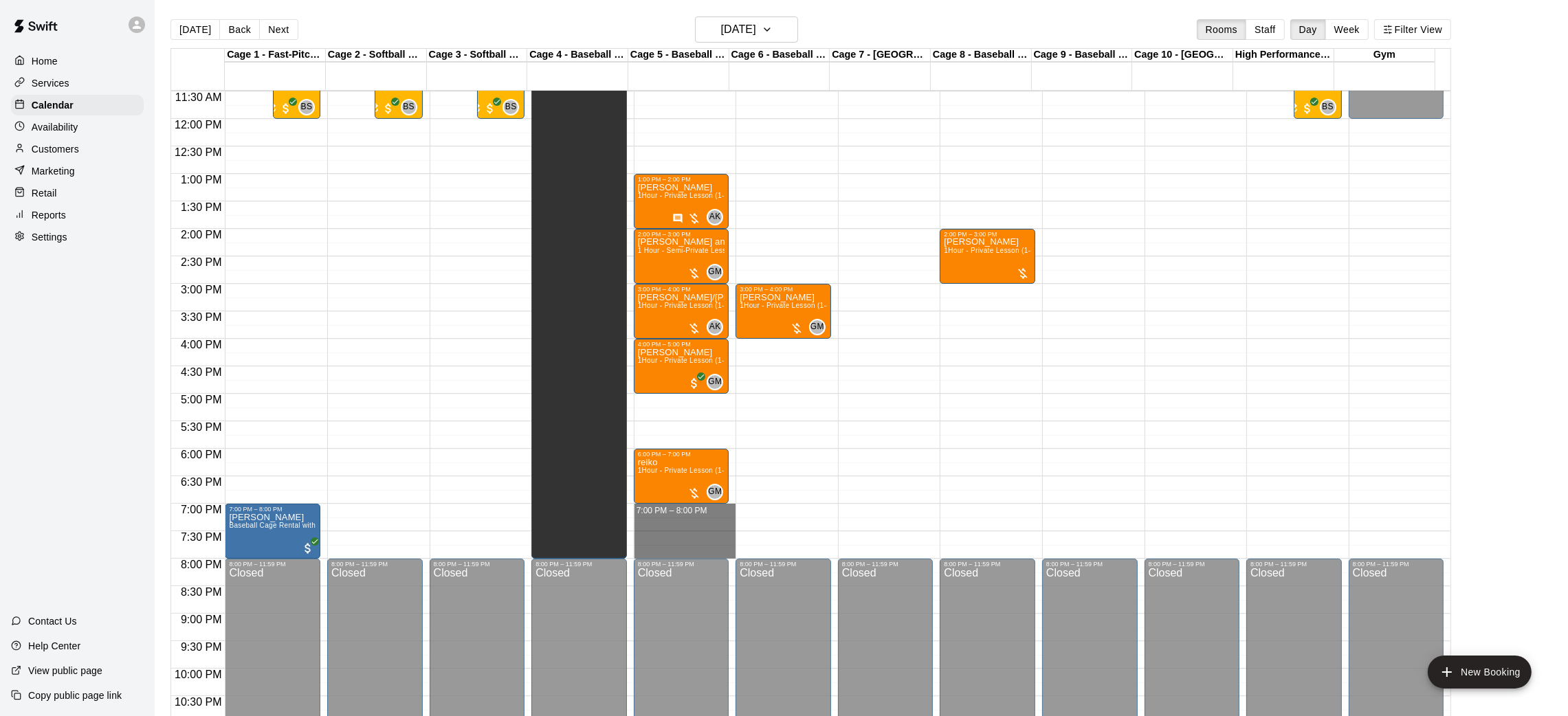
drag, startPoint x: 684, startPoint y: 509, endPoint x: 690, endPoint y: 546, distance: 37.5
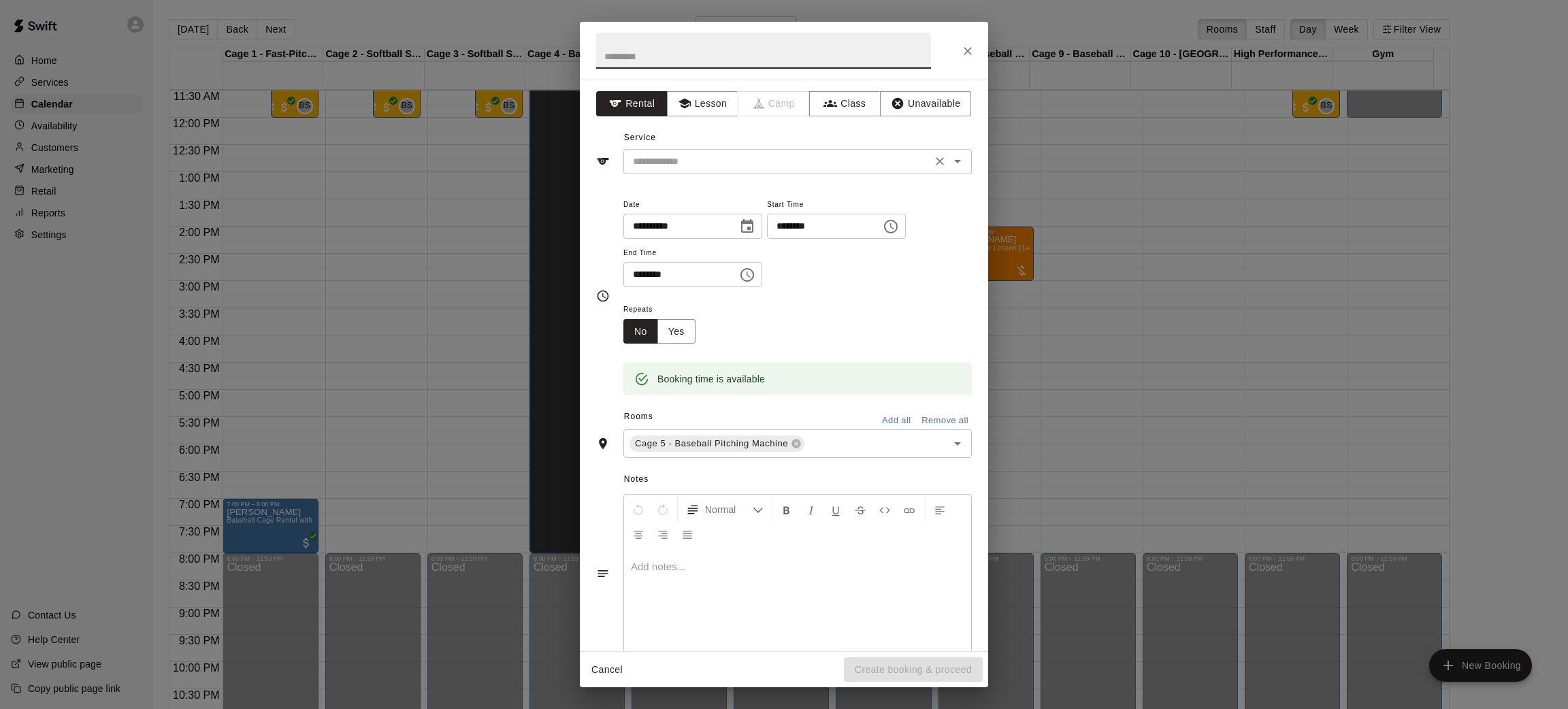
drag, startPoint x: 738, startPoint y: 170, endPoint x: 721, endPoint y: 172, distance: 17.1
click at [721, 172] on div "​" at bounding box center [797, 161] width 348 height 25
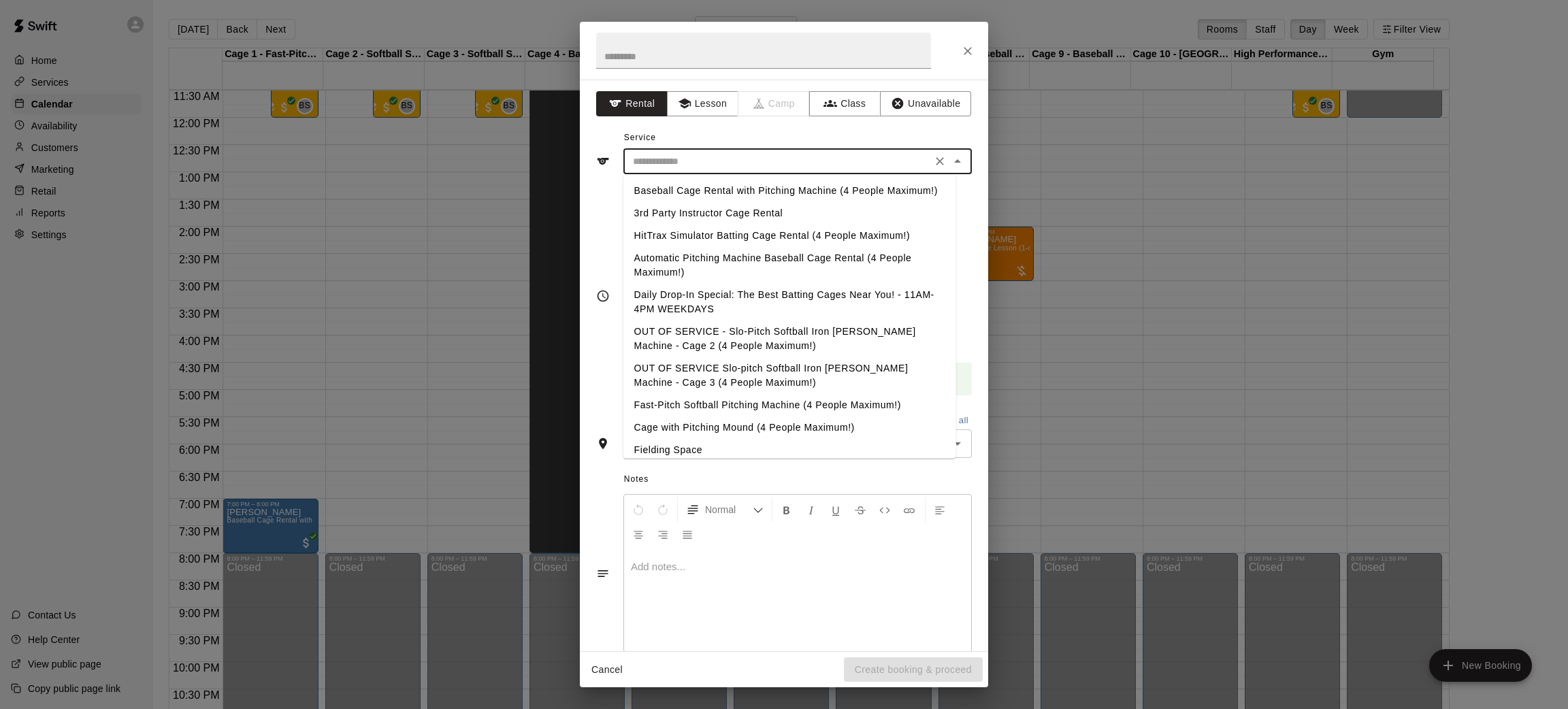
click at [721, 172] on div "​" at bounding box center [797, 161] width 348 height 25
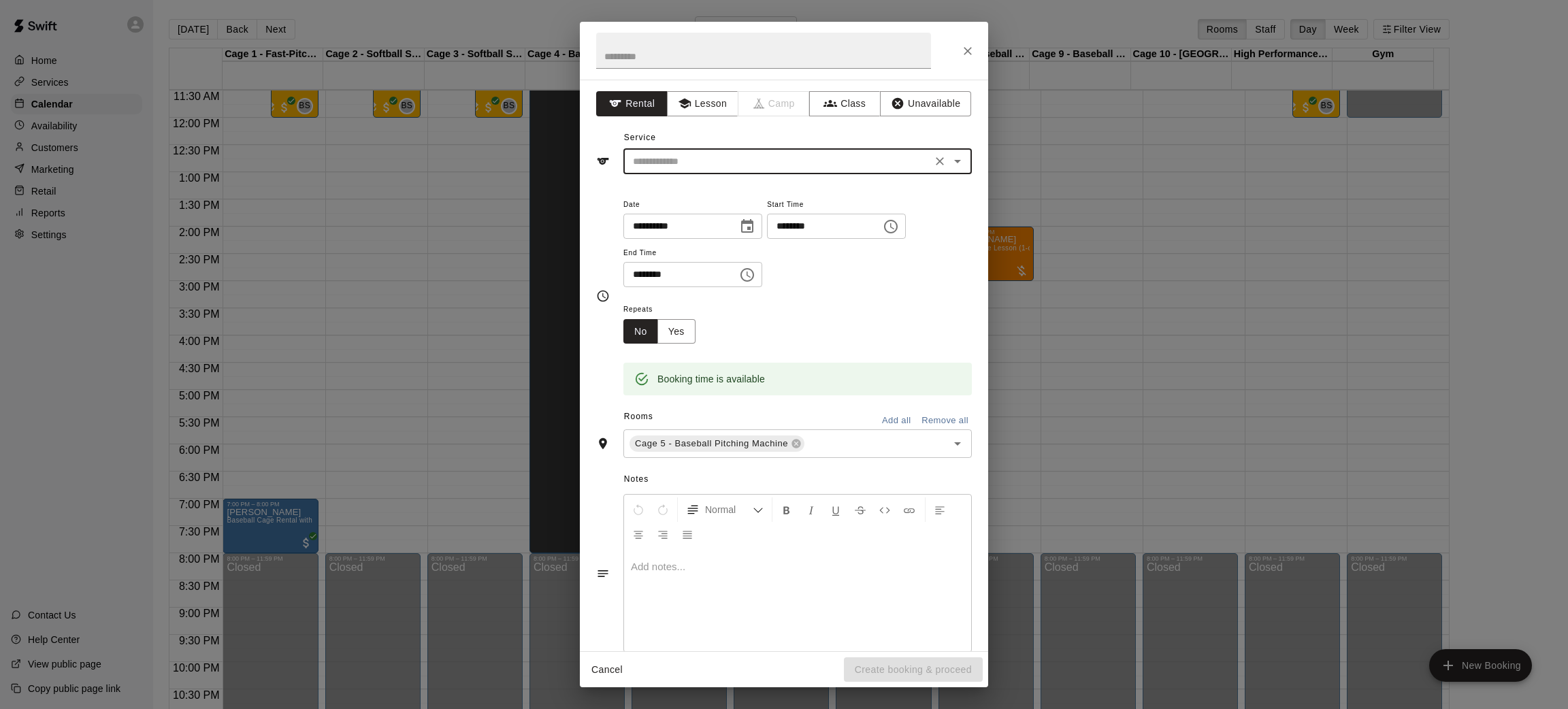
click at [685, 157] on input "text" at bounding box center [777, 162] width 300 height 17
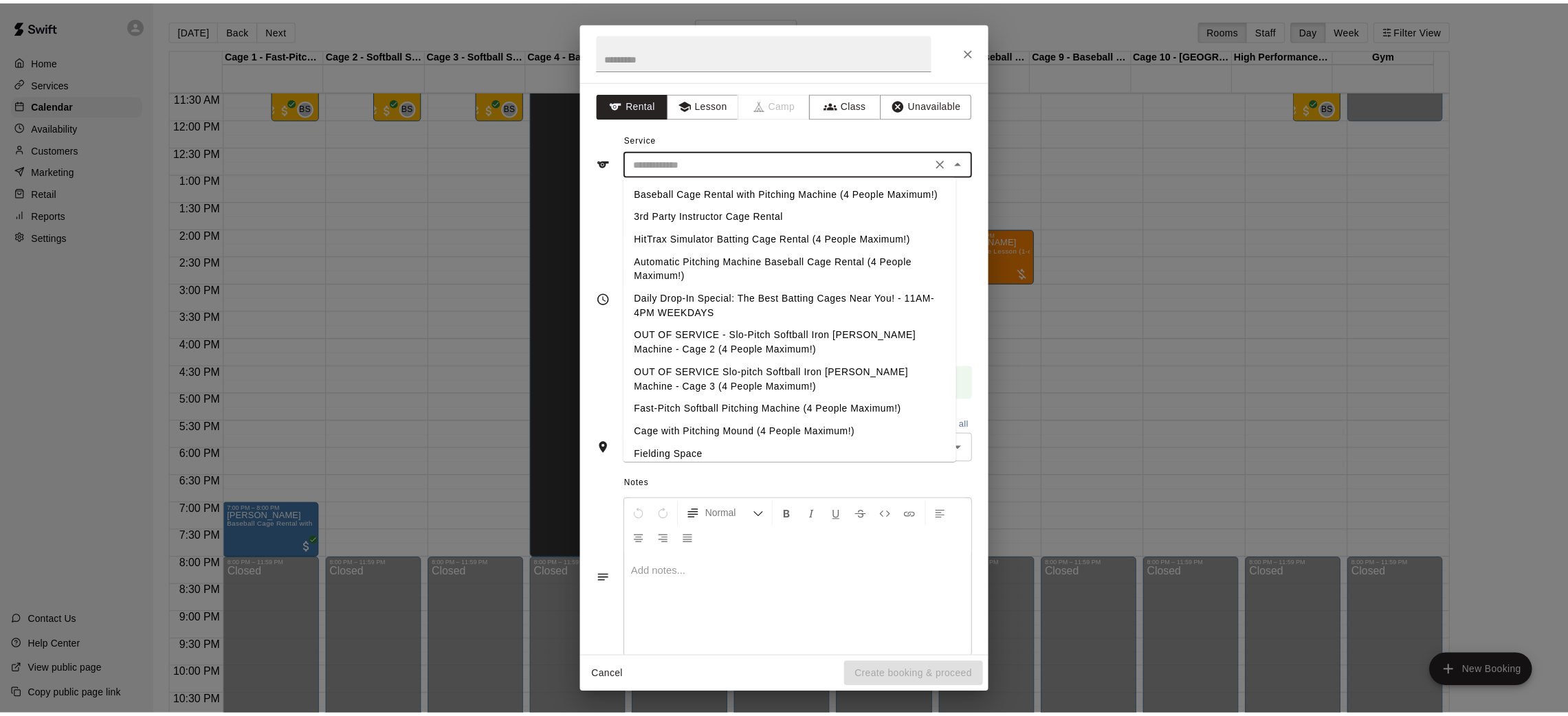
scroll to position [68, 0]
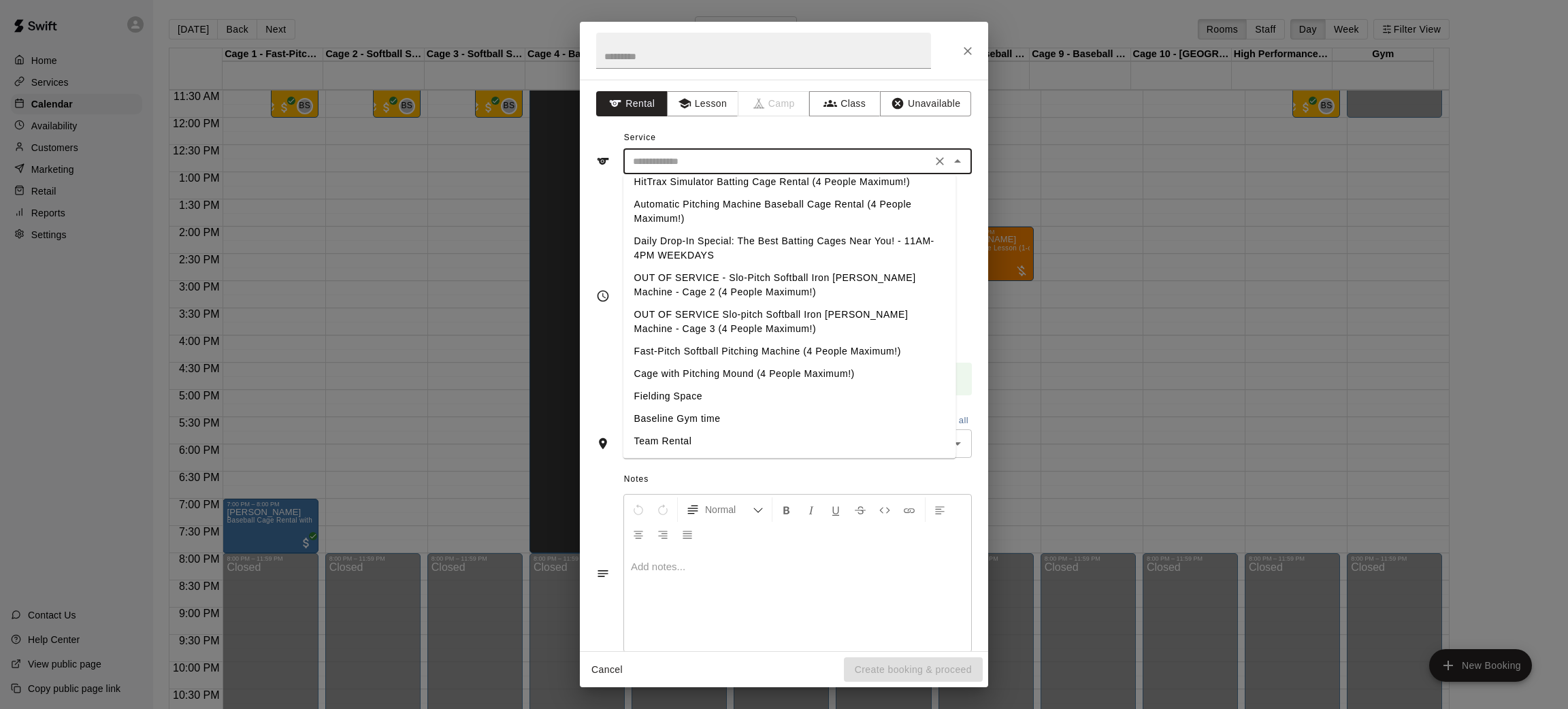
click at [691, 441] on li "Team Rental" at bounding box center [789, 440] width 333 height 22
type input "**********"
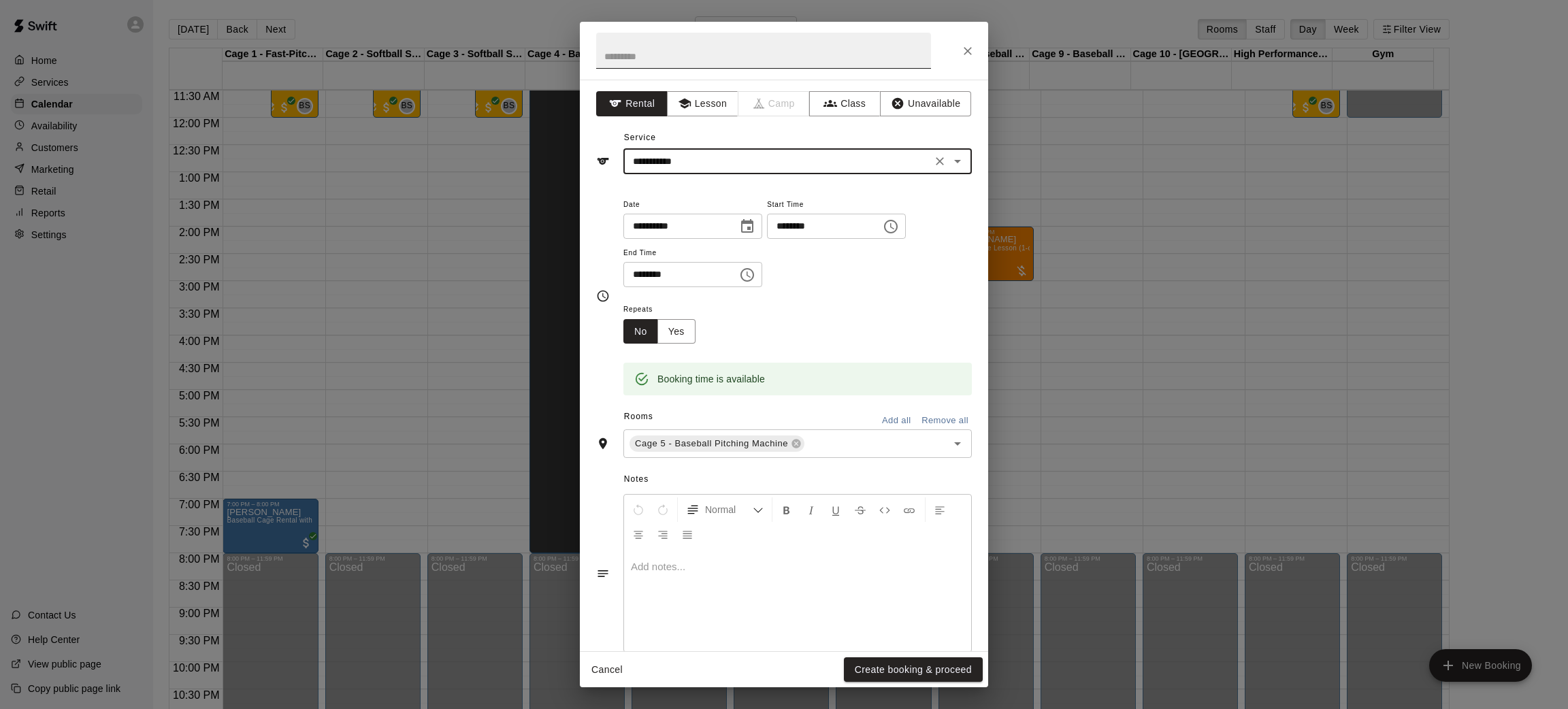
click at [662, 38] on input "text" at bounding box center [762, 51] width 335 height 36
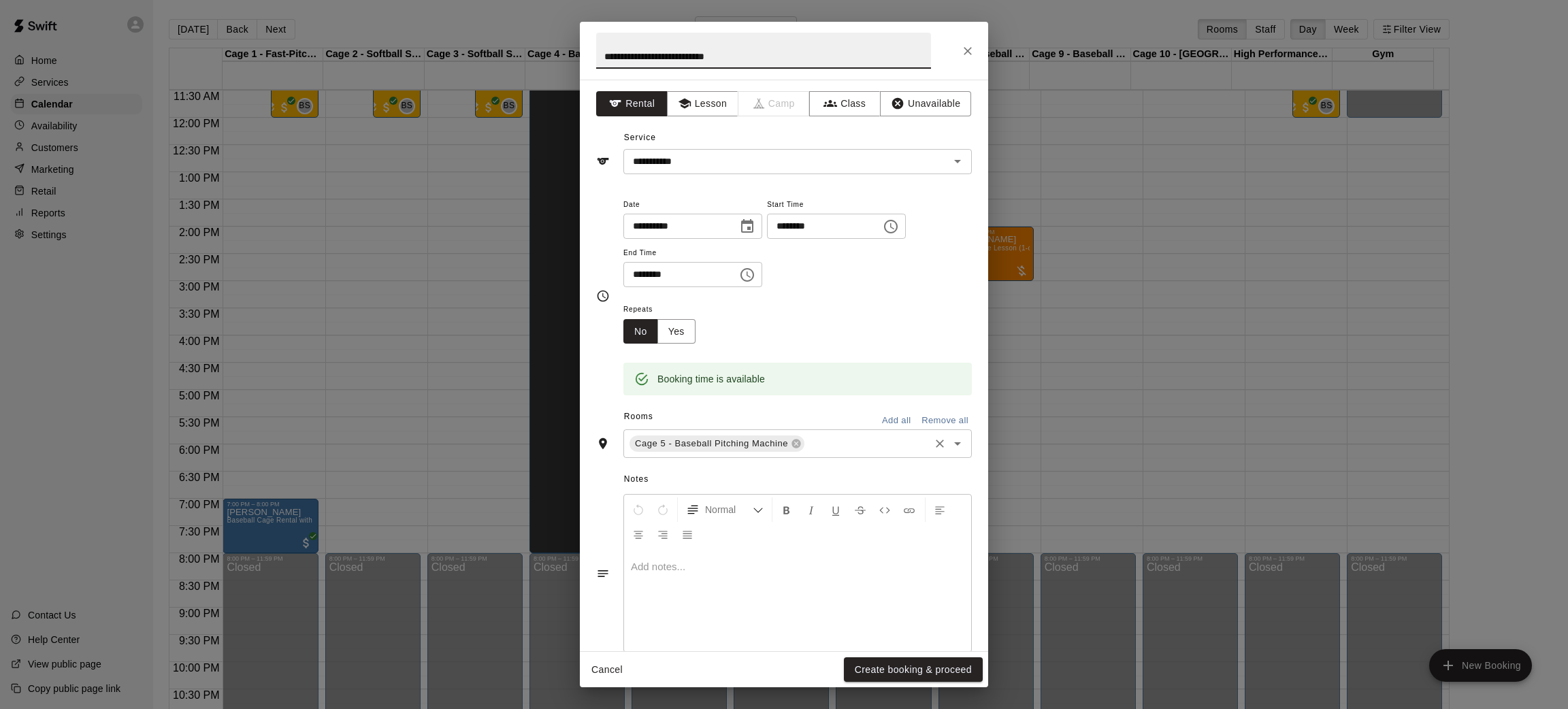
click at [854, 432] on div "Cage 5 - Baseball Pitching Machine ​" at bounding box center [797, 444] width 348 height 29
type input "**********"
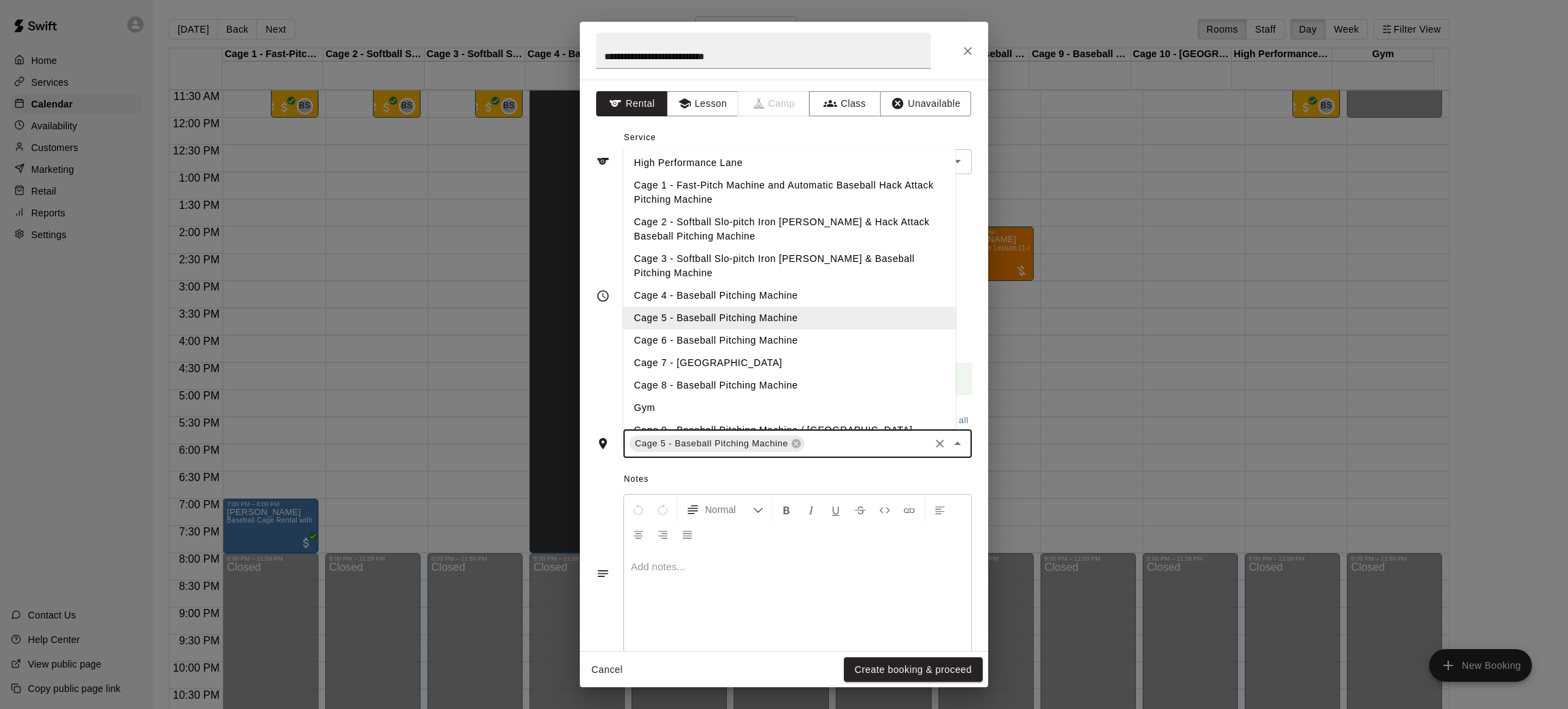
click at [775, 341] on li "Cage 6 - Baseball Pitching Machine" at bounding box center [789, 340] width 333 height 22
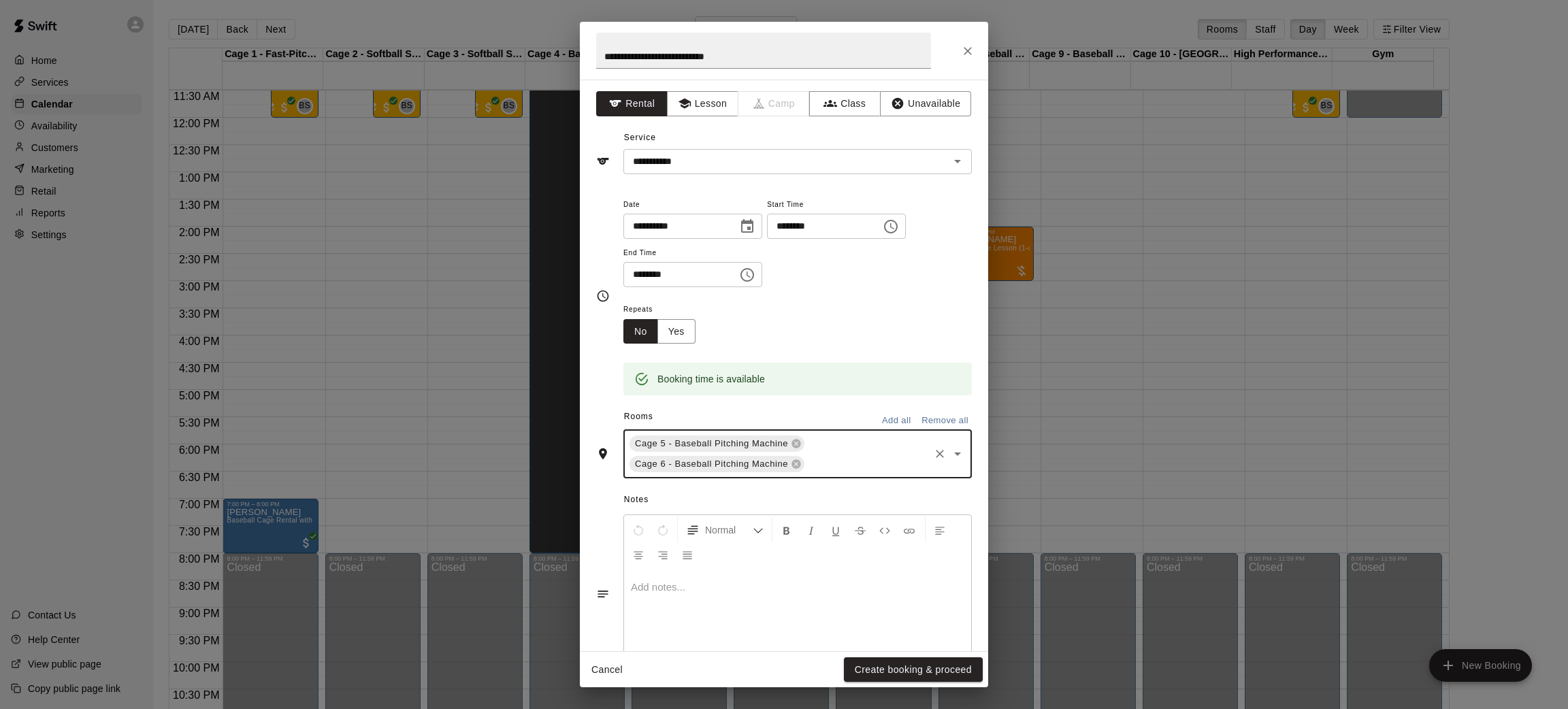
click at [821, 461] on input "text" at bounding box center [867, 464] width 121 height 17
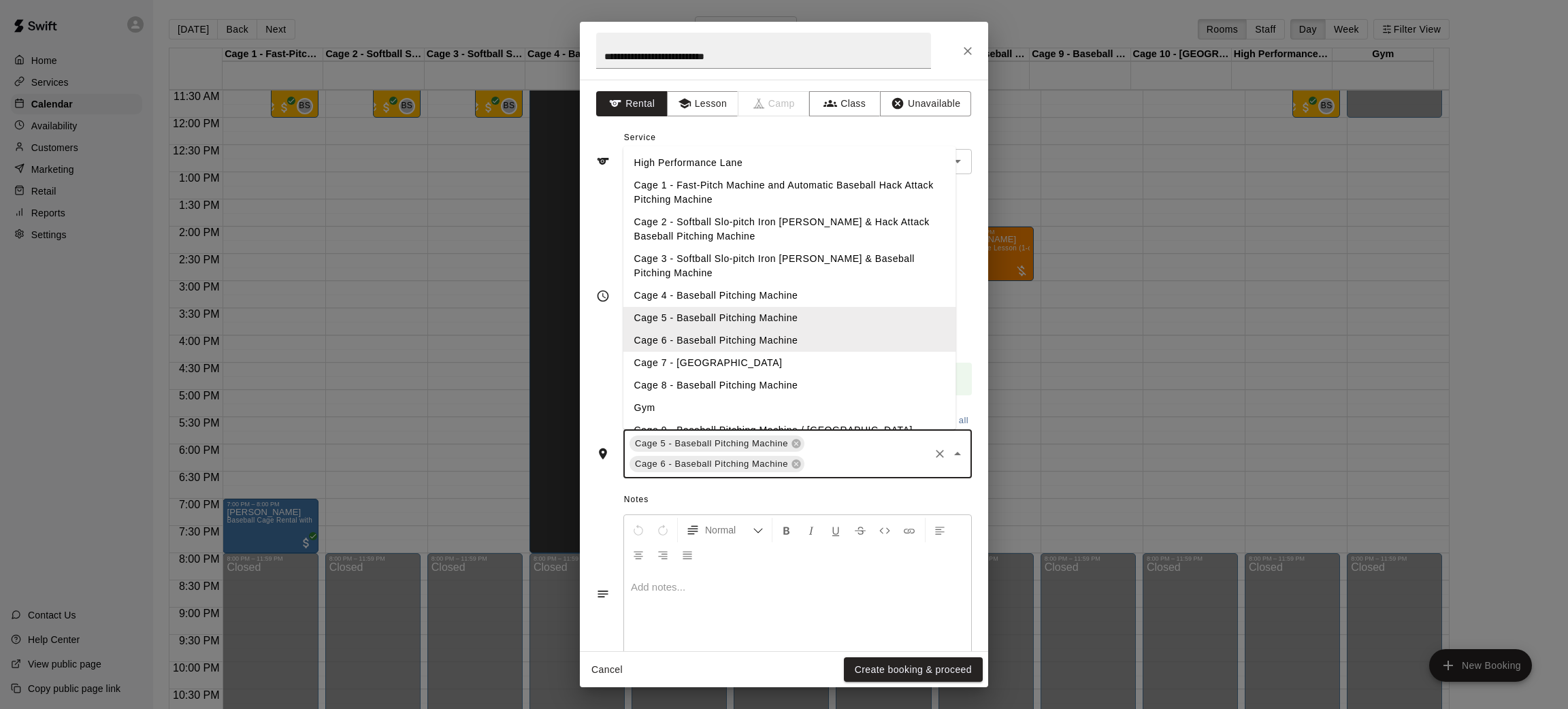
click at [766, 364] on li "Cage 7 - [GEOGRAPHIC_DATA]" at bounding box center [789, 363] width 333 height 22
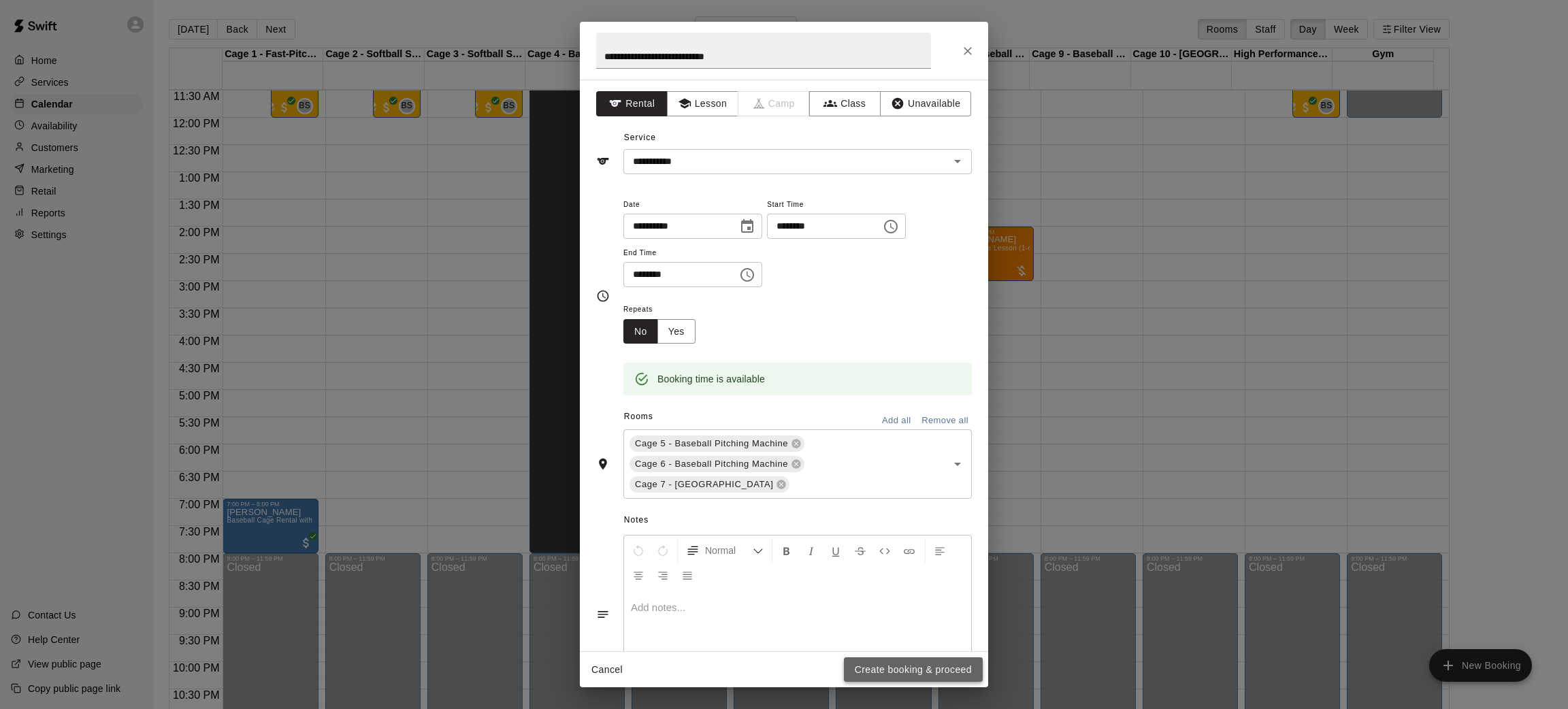
click at [879, 669] on button "Create booking & proceed" at bounding box center [913, 670] width 139 height 25
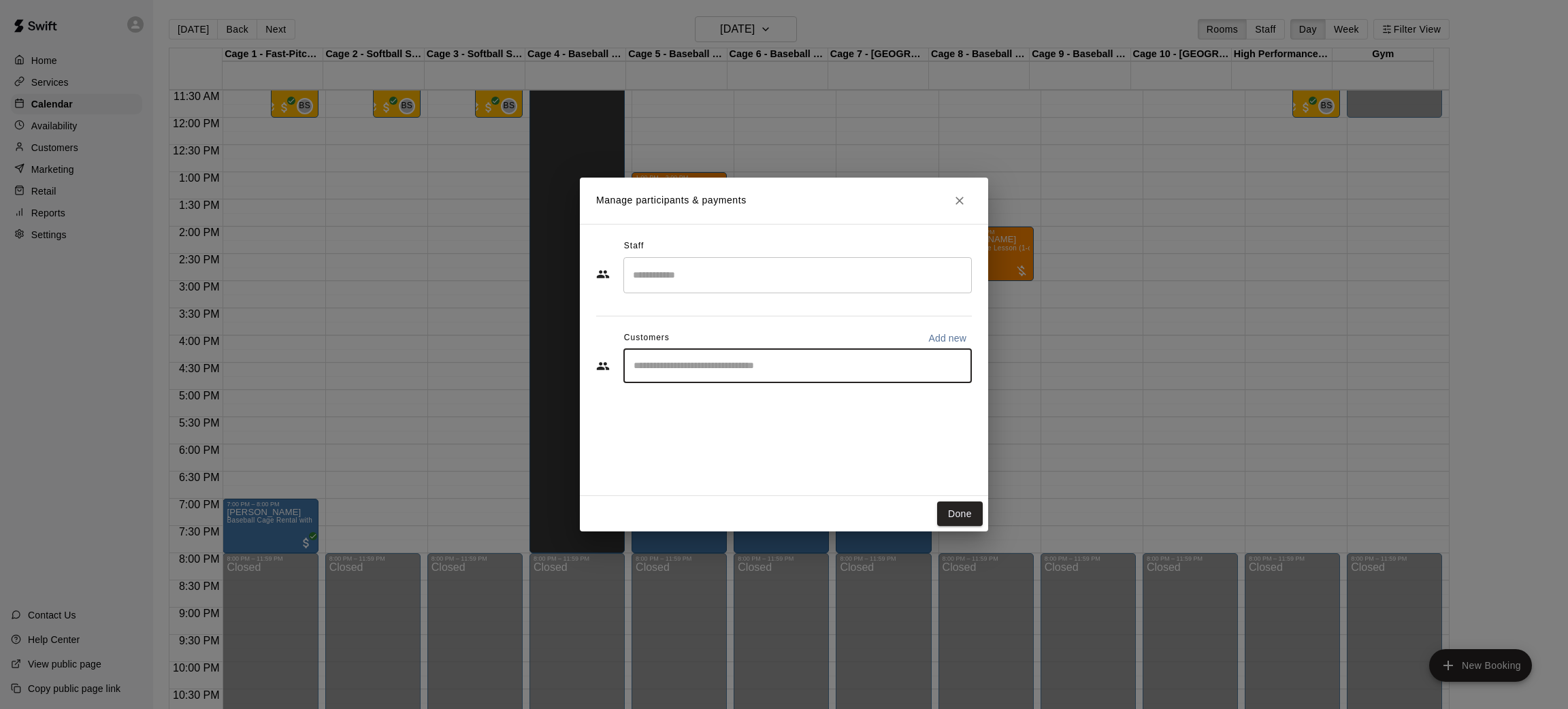
click at [761, 369] on input "Start typing to search customers..." at bounding box center [797, 366] width 336 height 13
type input "*"
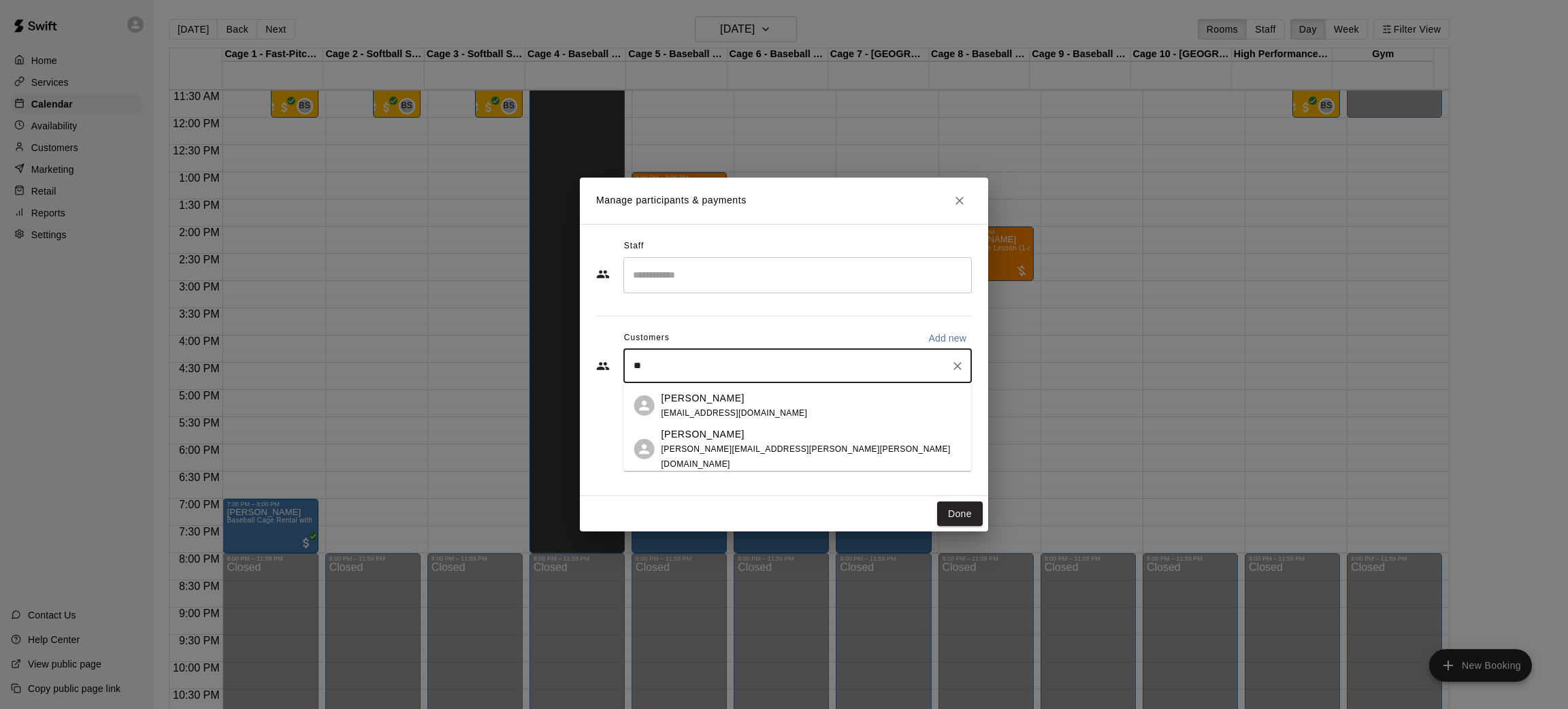
type input "*"
type input "*****"
click at [755, 402] on p "[PERSON_NAME]/ [PERSON_NAME] Managers" at bounding box center [772, 398] width 222 height 14
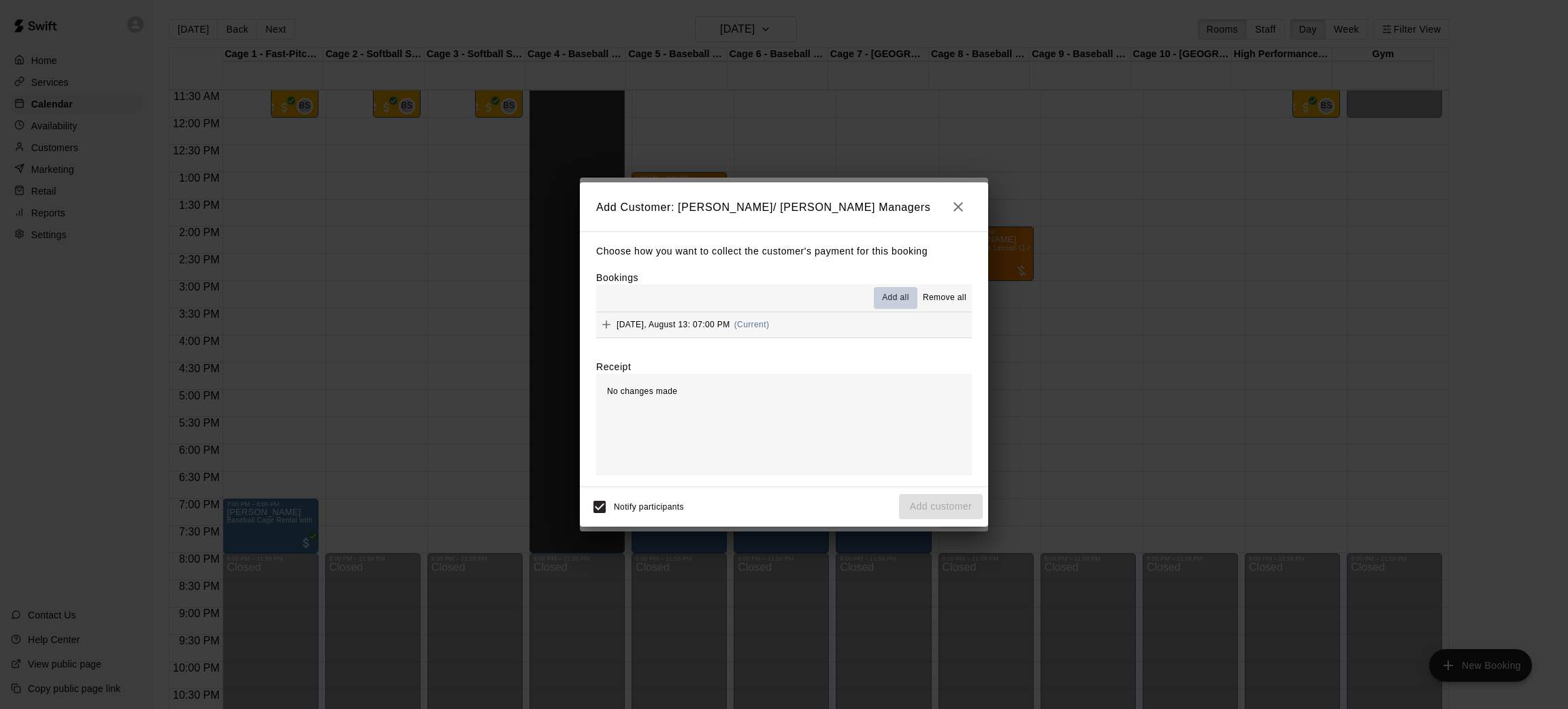
click at [897, 297] on span "Add all" at bounding box center [895, 298] width 27 height 13
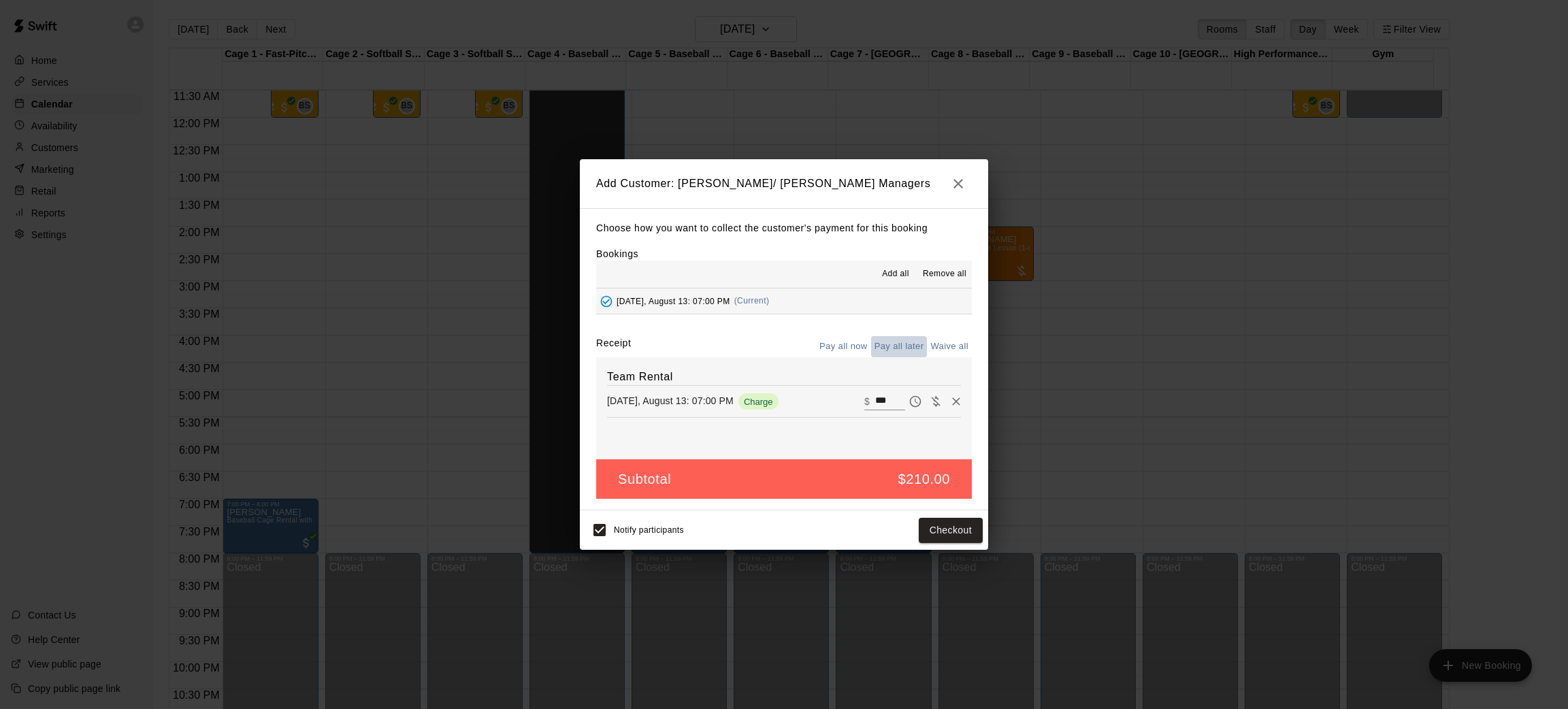
click at [896, 342] on button "Pay all later" at bounding box center [899, 346] width 57 height 21
click at [940, 533] on button "Add customer" at bounding box center [940, 531] width 83 height 25
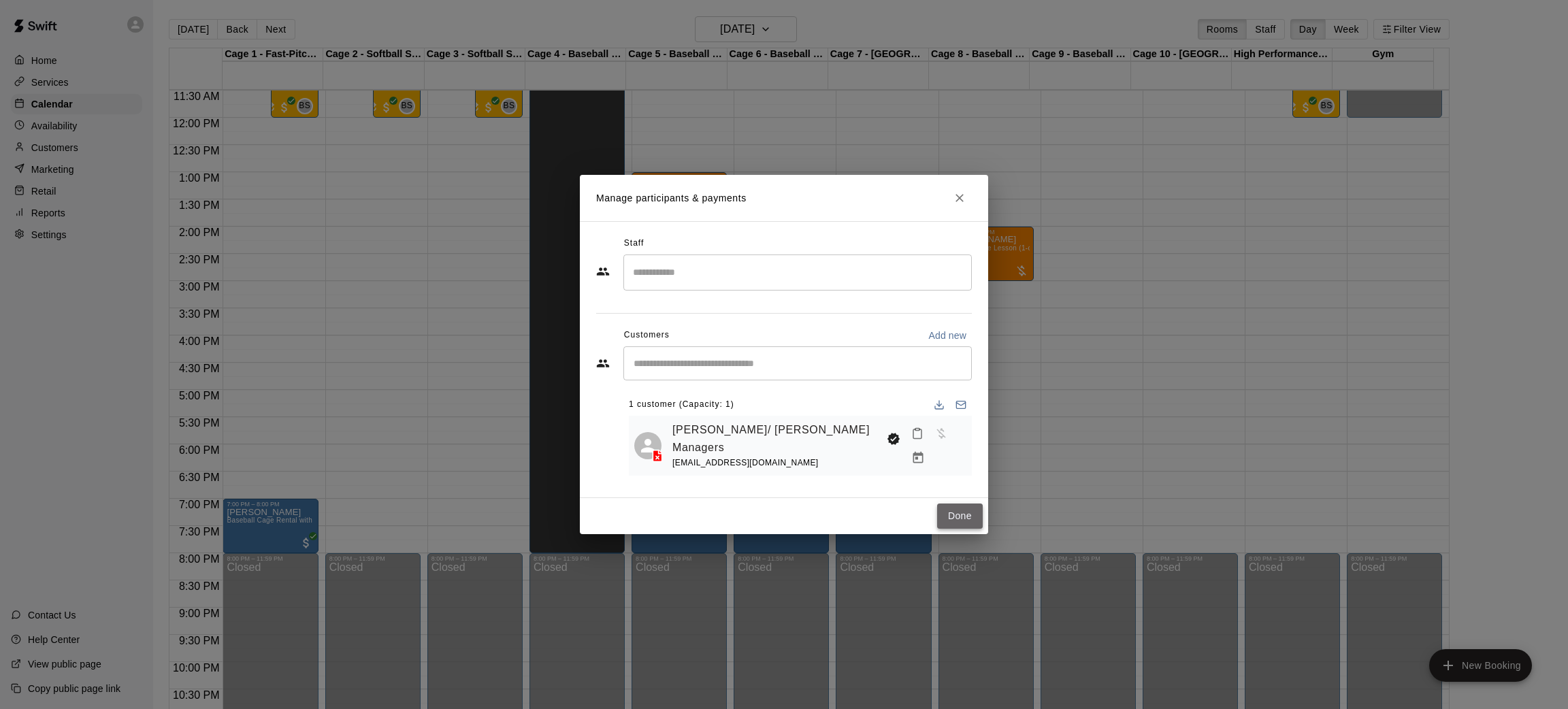
click at [957, 504] on button "Done" at bounding box center [960, 516] width 46 height 25
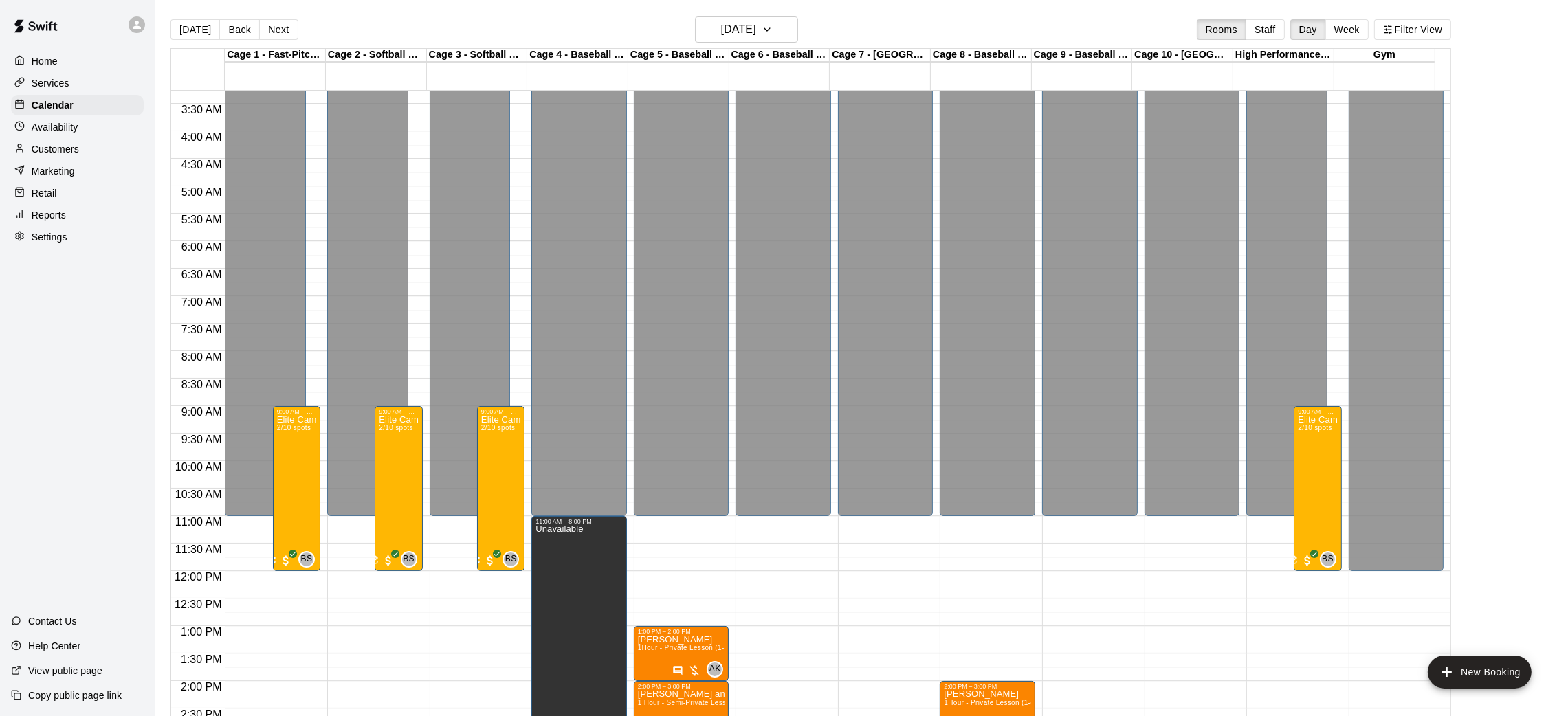
scroll to position [0, 0]
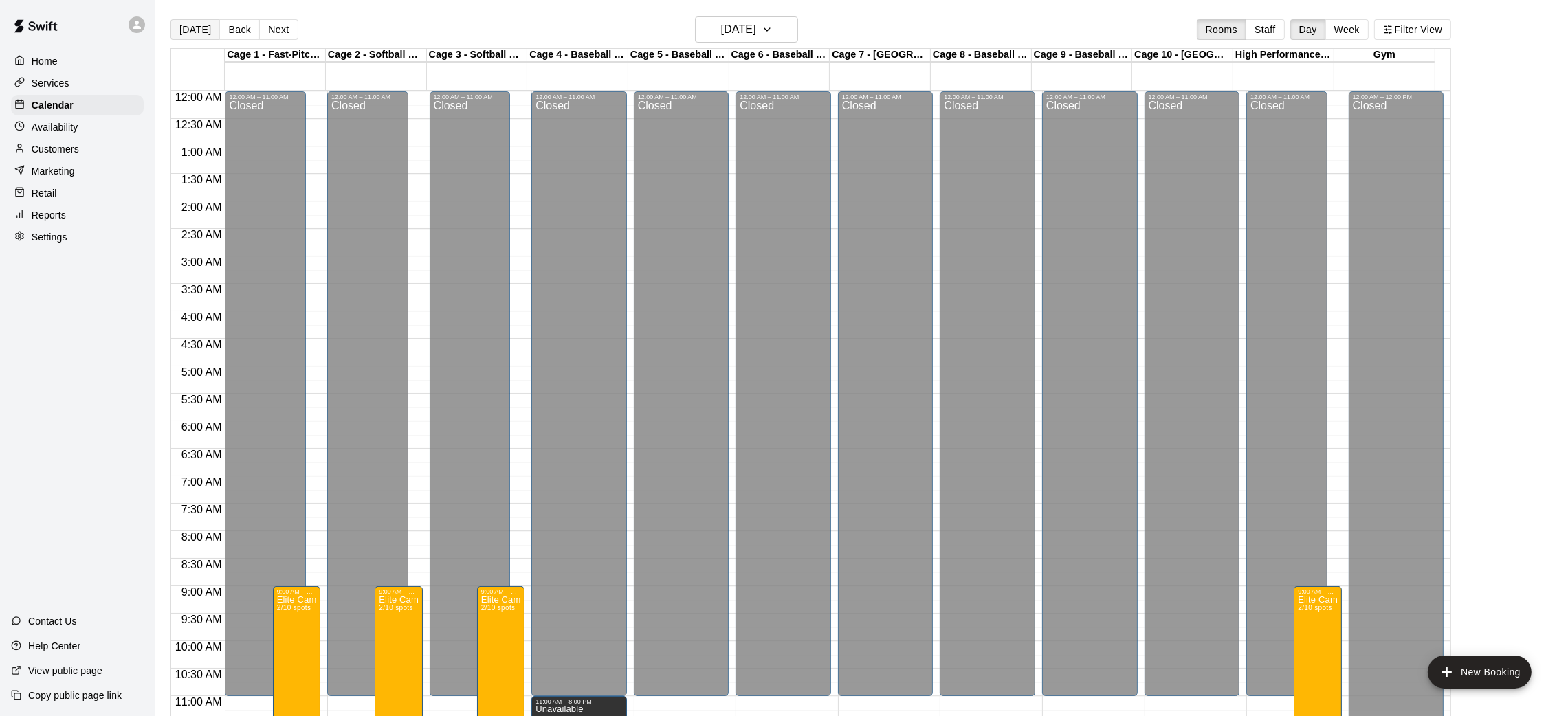
drag, startPoint x: 195, startPoint y: 41, endPoint x: 191, endPoint y: 32, distance: 9.8
click at [191, 32] on div "[DATE] Back [DATE][DATE] Rooms Staff Day Week Filter View" at bounding box center [811, 32] width 1281 height 32
click at [191, 32] on button "[DATE]" at bounding box center [195, 29] width 49 height 20
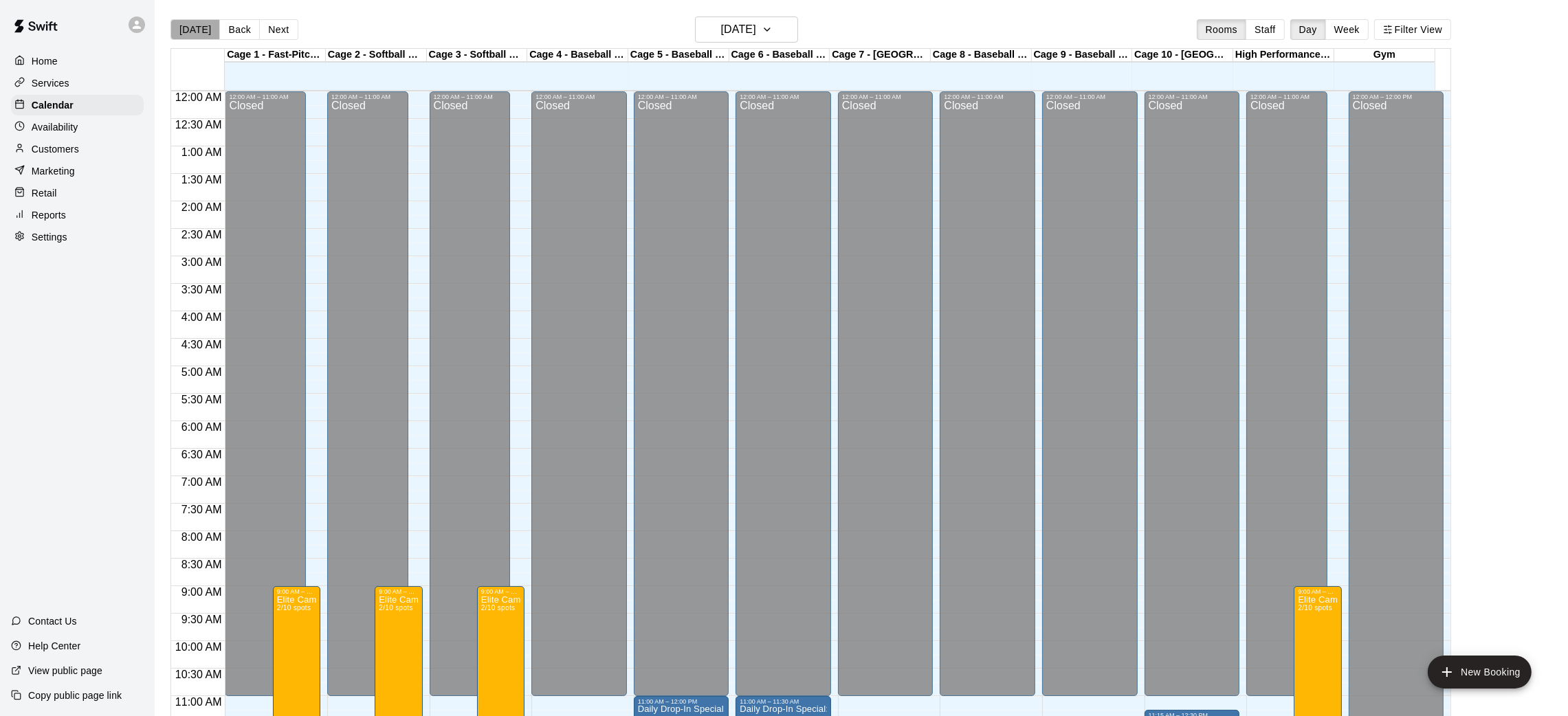
click at [199, 30] on button "[DATE]" at bounding box center [195, 29] width 49 height 20
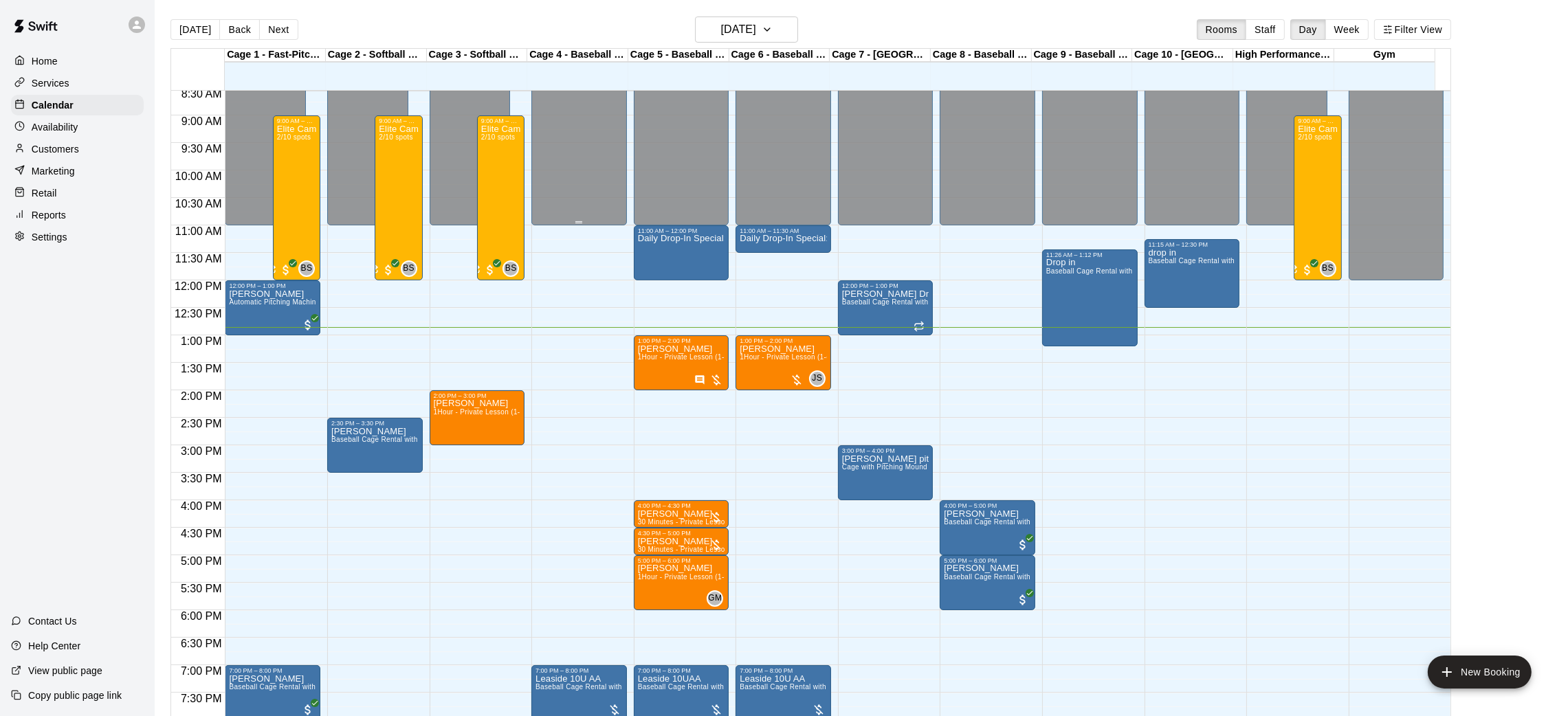
scroll to position [477, 0]
